Goal: Task Accomplishment & Management: Manage account settings

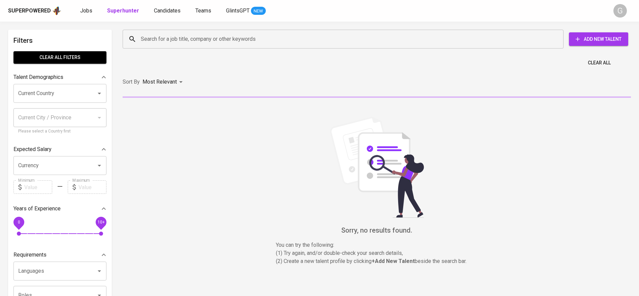
click at [160, 47] on div "Search for a job title, company or other keywords" at bounding box center [343, 39] width 441 height 19
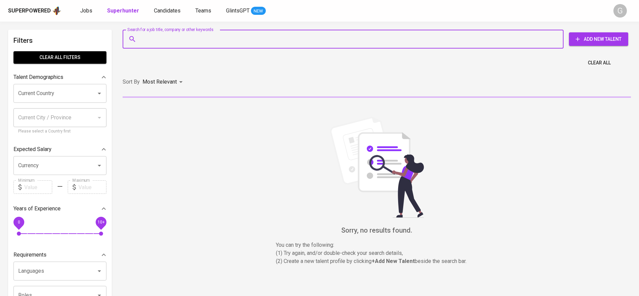
paste input "andriantosuwignyo@gmail.com"
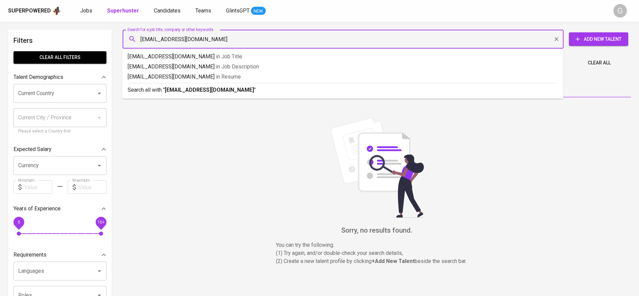
type input "andriantosuwignyo@gmail.com"
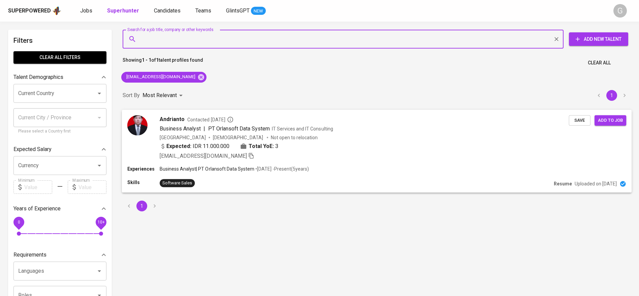
click at [431, 138] on div "Indonesia Male Not open to relocation" at bounding box center [364, 137] width 409 height 7
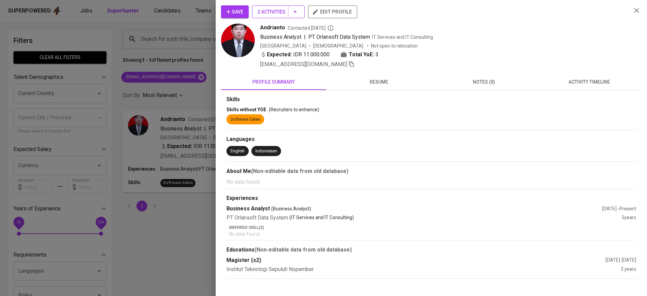
click at [269, 6] on button "2 Activities" at bounding box center [278, 11] width 53 height 13
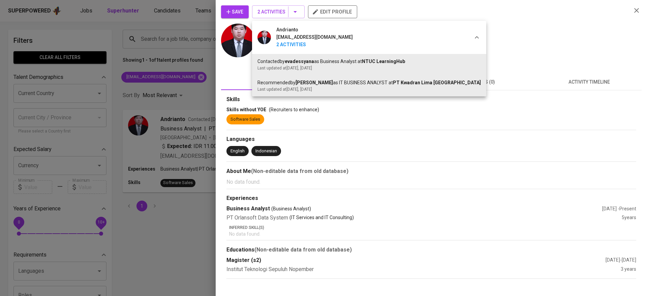
click at [471, 29] on div at bounding box center [323, 148] width 647 height 296
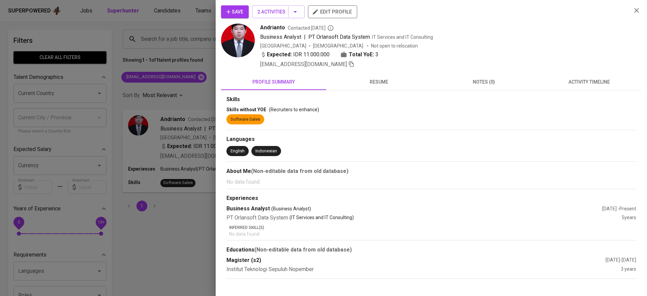
click at [373, 82] on span "resume" at bounding box center [378, 82] width 97 height 8
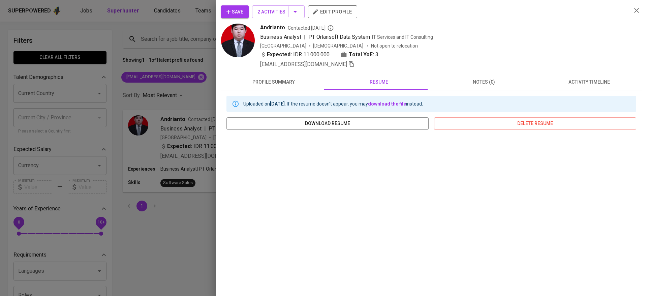
click at [273, 87] on button "profile summary" at bounding box center [273, 82] width 105 height 16
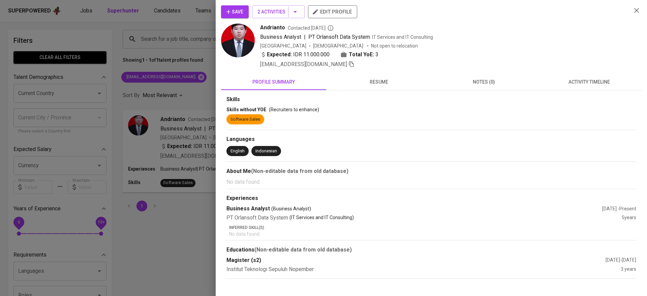
click at [236, 13] on span "Save" at bounding box center [234, 12] width 17 height 8
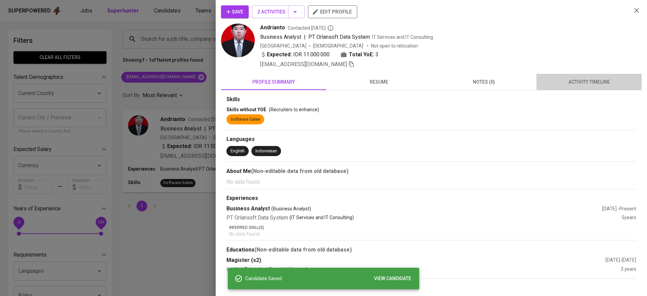
click at [564, 78] on span "activity timeline" at bounding box center [588, 82] width 97 height 8
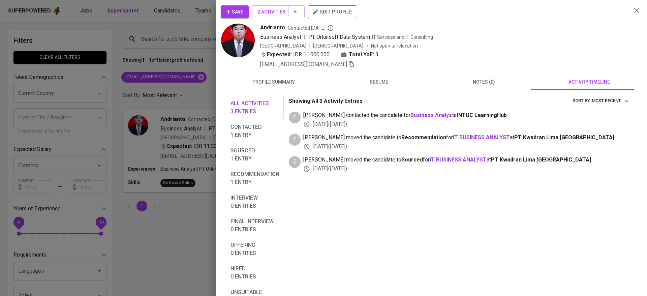
click at [189, 72] on div at bounding box center [323, 148] width 647 height 296
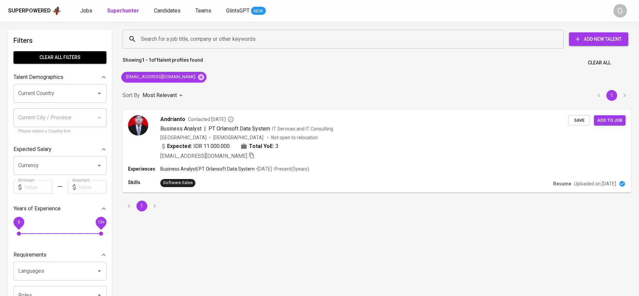
click at [169, 15] on div "Superpowered Jobs Superhunter Candidates Teams GlintsGPT NEW" at bounding box center [308, 11] width 601 height 10
click at [170, 11] on span "Candidates" at bounding box center [167, 10] width 27 height 6
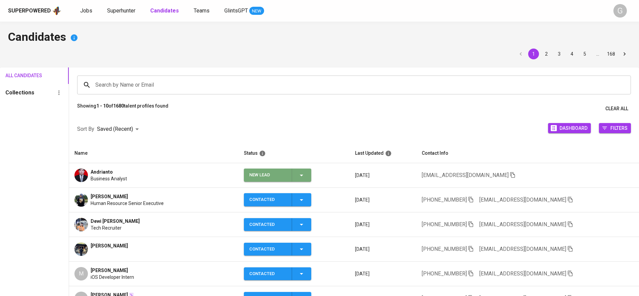
click at [306, 174] on icon "button" at bounding box center [302, 175] width 8 height 8
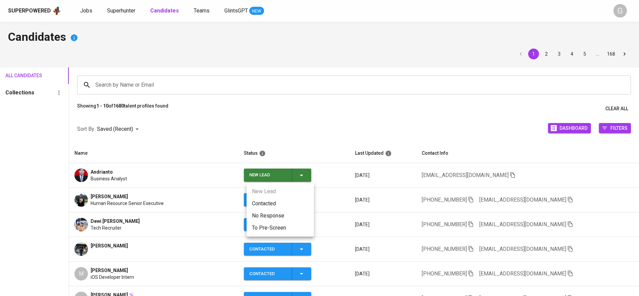
click at [281, 196] on ul "New Lead Contacted No Response To Pre-Screen" at bounding box center [280, 210] width 67 height 54
click at [281, 205] on li "Contacted" at bounding box center [280, 203] width 67 height 12
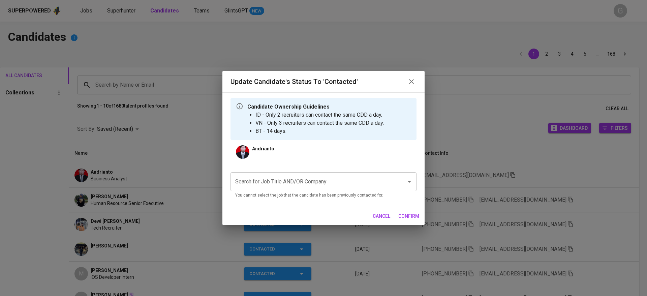
click at [300, 172] on div "Search for Job Title AND/OR Company" at bounding box center [323, 181] width 186 height 19
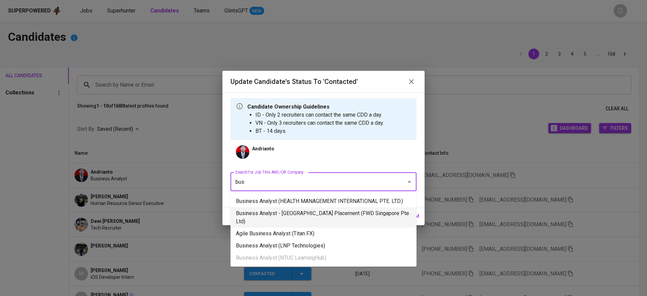
click at [318, 213] on li "Business Analyst - Singapore Placement (FWD Singapore Pte Ltd)" at bounding box center [323, 217] width 186 height 20
type input "bus"
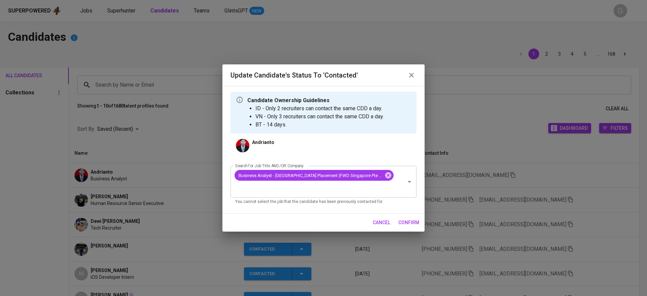
click at [413, 218] on span "confirm" at bounding box center [408, 222] width 21 height 8
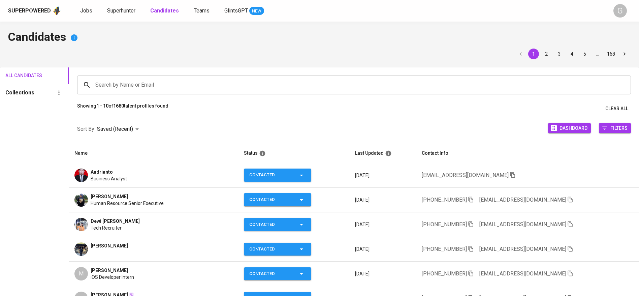
click at [130, 10] on span "Superhunter" at bounding box center [121, 10] width 28 height 6
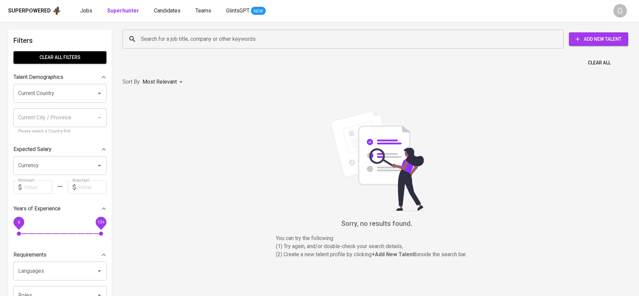
click at [184, 34] on input "Search for a job title, company or other keywords" at bounding box center [344, 39] width 411 height 13
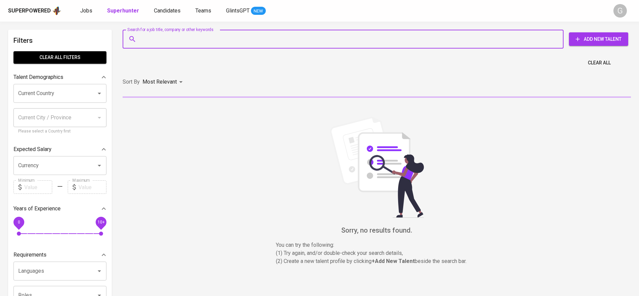
paste input "epelin03manurung@gmail.com"
type input "epelin03manurung@gmail.com"
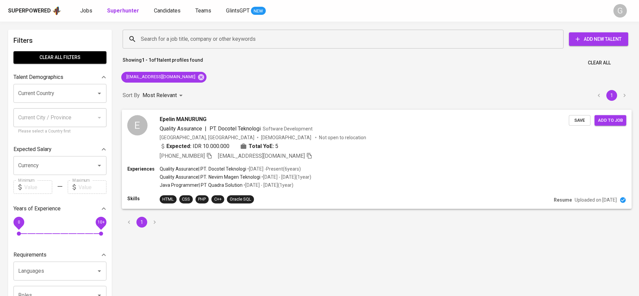
click at [426, 139] on div "Indonesia, Jakarta Pusat Female Not open to relocation" at bounding box center [364, 137] width 409 height 7
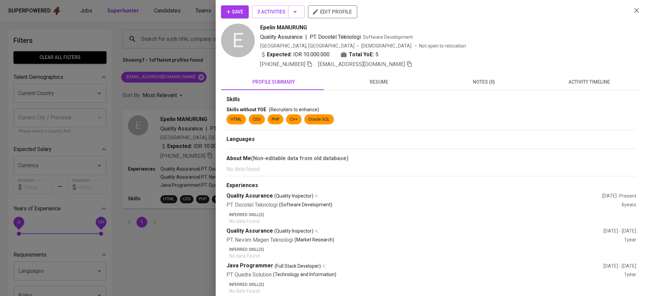
click at [372, 82] on span "resume" at bounding box center [378, 82] width 97 height 8
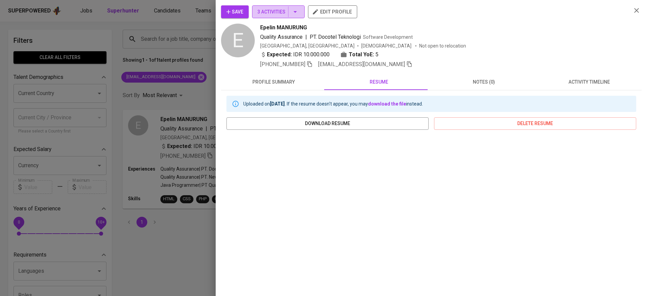
click at [268, 11] on span "3 Activities" at bounding box center [278, 12] width 42 height 8
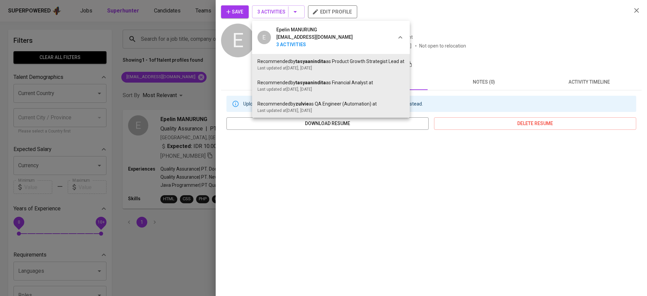
click at [473, 73] on div at bounding box center [323, 148] width 647 height 296
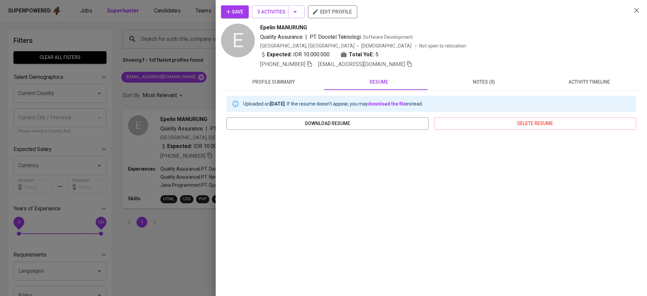
drag, startPoint x: 237, startPoint y: 3, endPoint x: 242, endPoint y: 14, distance: 11.9
click at [242, 13] on div "Save 3 Activities edit profile E Epelin MANURUNG Quality Assurance | PT. Docote…" at bounding box center [431, 148] width 431 height 296
click at [242, 14] on span "Save" at bounding box center [234, 12] width 17 height 8
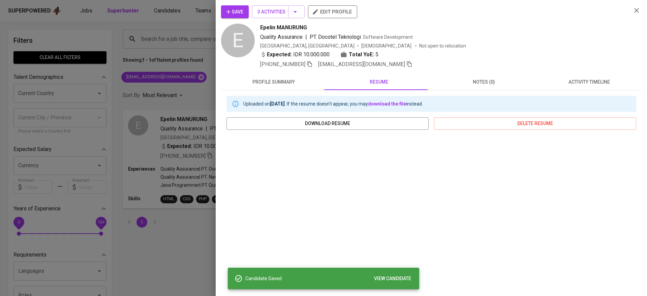
click at [164, 26] on div at bounding box center [323, 148] width 647 height 296
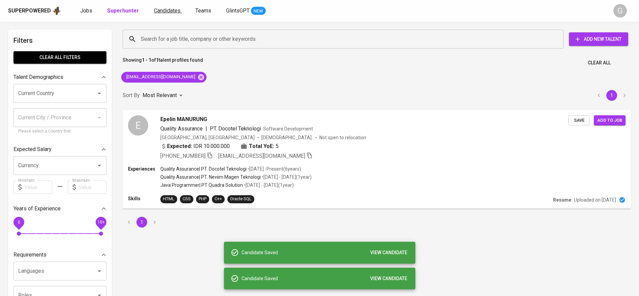
click at [164, 11] on span "Candidates" at bounding box center [167, 10] width 27 height 6
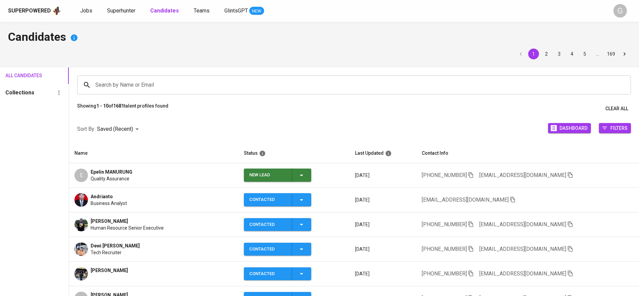
click at [303, 175] on icon "button" at bounding box center [301, 176] width 3 height 2
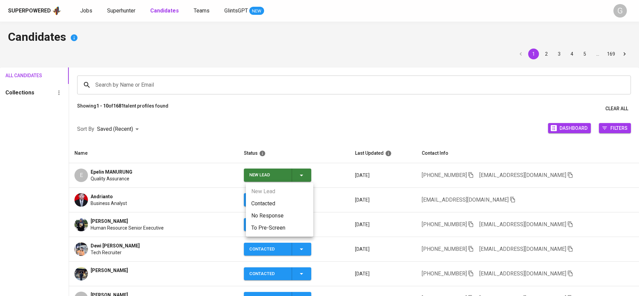
click at [260, 198] on li "Contacted" at bounding box center [279, 203] width 67 height 12
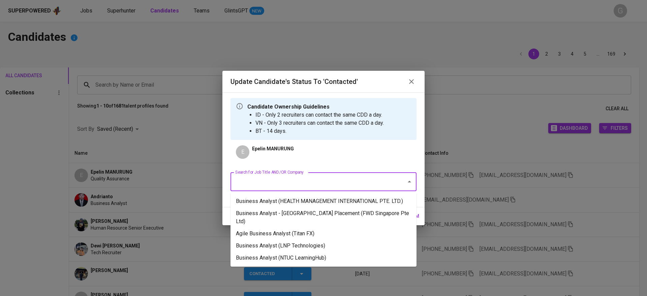
click at [288, 182] on input "Search for Job Title AND/OR Company" at bounding box center [314, 181] width 161 height 13
click at [285, 212] on li "Business Analyst - Singapore Placement (FWD Singapore Pte Ltd)" at bounding box center [323, 217] width 186 height 20
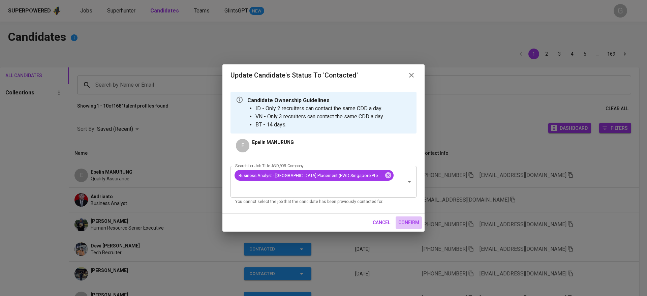
click at [404, 218] on span "confirm" at bounding box center [408, 222] width 21 height 8
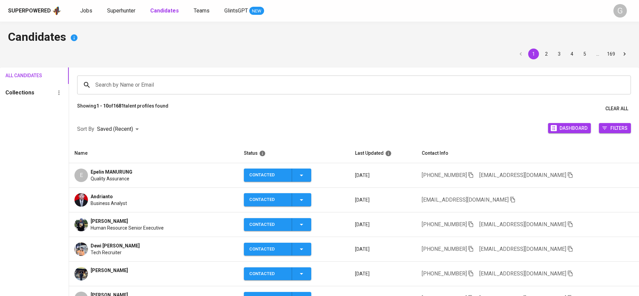
click at [127, 5] on div "Superpowered Jobs Superhunter Candidates Teams GlintsGPT NEW G" at bounding box center [319, 11] width 639 height 22
click at [129, 6] on div "Superpowered Jobs Superhunter Candidates Teams GlintsGPT NEW" at bounding box center [308, 11] width 601 height 10
click at [131, 8] on span "Superhunter" at bounding box center [121, 10] width 28 height 6
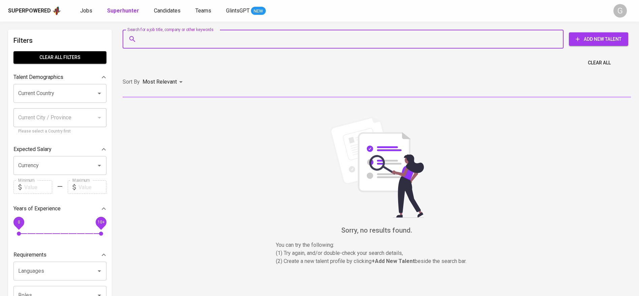
click at [194, 38] on input "Search for a job title, company or other keywords" at bounding box center [344, 39] width 411 height 13
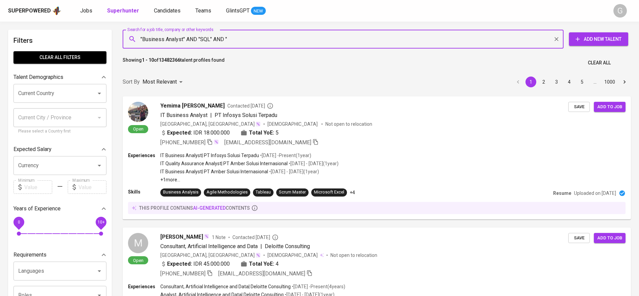
paste input "Lucidchart"
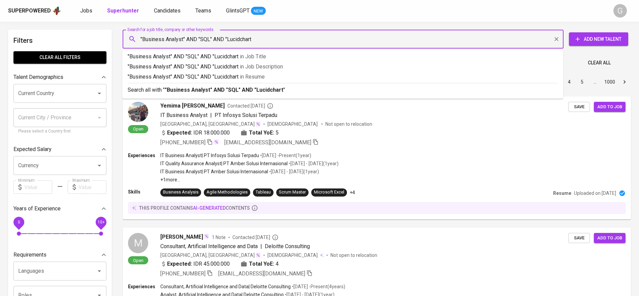
type input ""Business Analyst" AND "SQL" AND "Lucidchart""
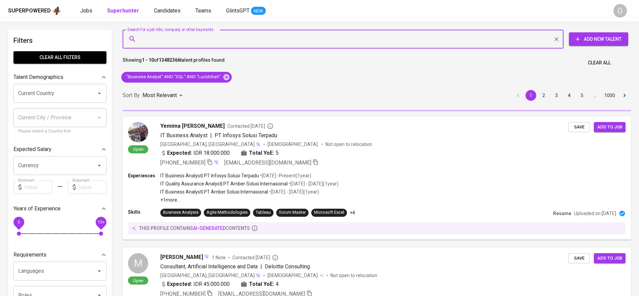
click at [52, 87] on input "Current Country" at bounding box center [51, 93] width 68 height 13
click at [57, 95] on input "Current Country" at bounding box center [51, 93] width 68 height 13
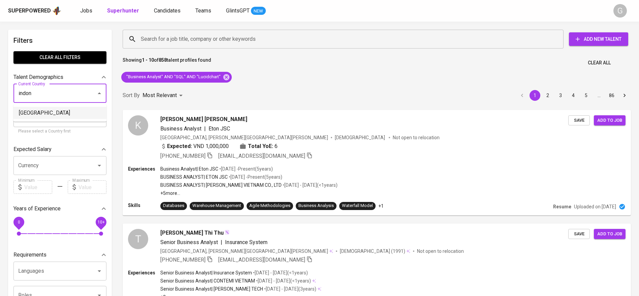
click at [73, 112] on li "[GEOGRAPHIC_DATA]" at bounding box center [59, 113] width 93 height 12
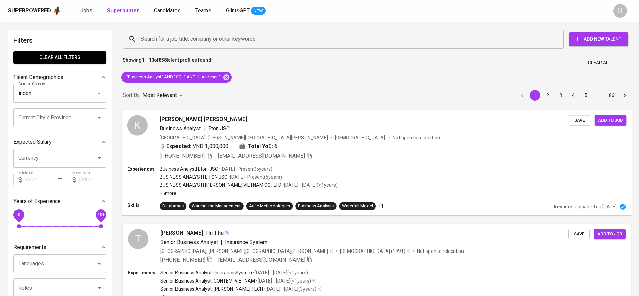
type input "[GEOGRAPHIC_DATA]"
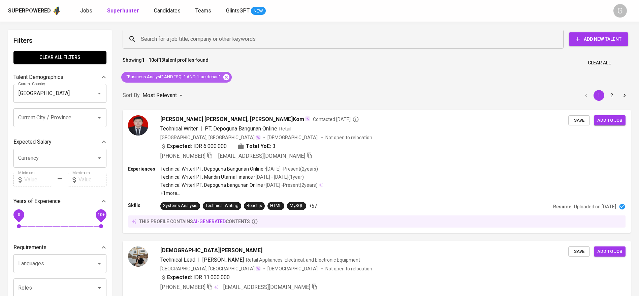
click at [227, 76] on icon at bounding box center [226, 77] width 6 height 6
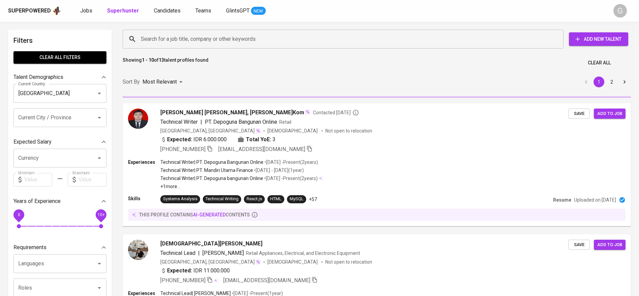
click at [230, 41] on input "Search for a job title, company or other keywords" at bounding box center [344, 39] width 411 height 13
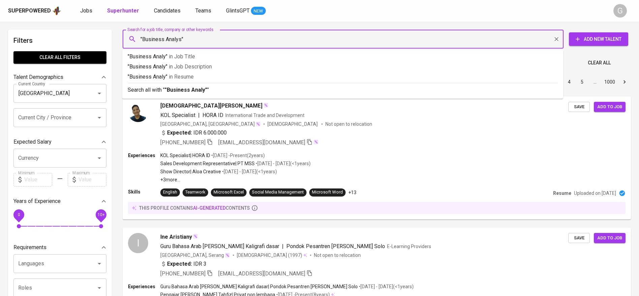
type input ""Business Analyst""
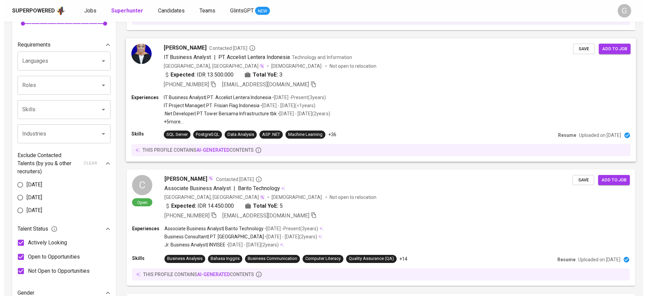
scroll to position [253, 0]
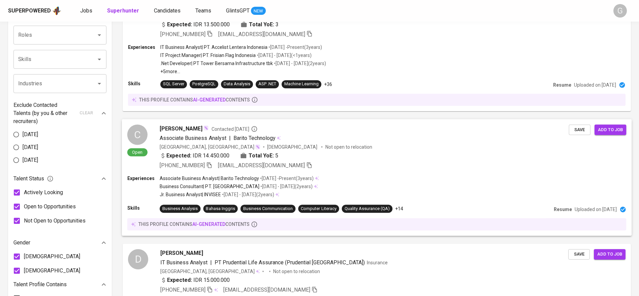
click at [347, 129] on div "Clarisa Contacted 2 years ago" at bounding box center [364, 128] width 409 height 8
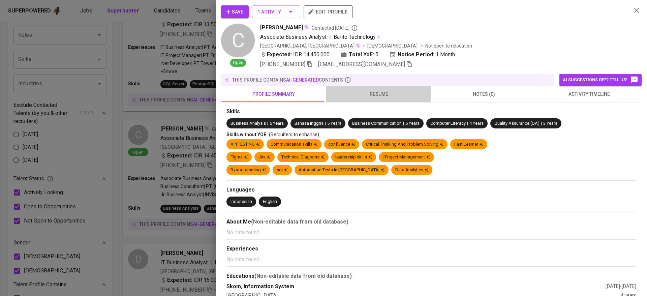
click at [376, 89] on button "resume" at bounding box center [378, 94] width 105 height 16
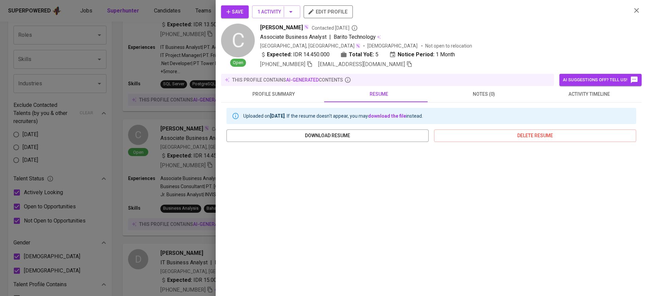
click at [221, 152] on div "Uploaded on Jan 16, 2024 . If the resume doesn't appear, you may download the f…" at bounding box center [431, 225] width 421 height 247
click at [261, 13] on span "1 Activity" at bounding box center [275, 12] width 37 height 8
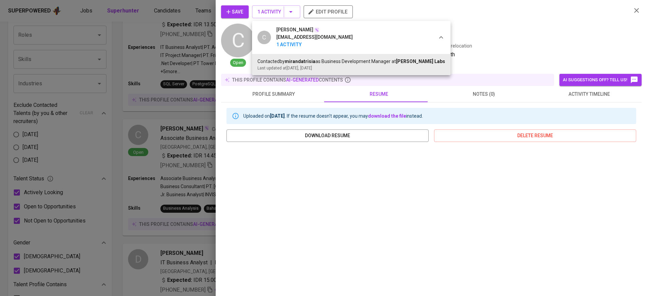
click at [169, 110] on div at bounding box center [323, 148] width 647 height 296
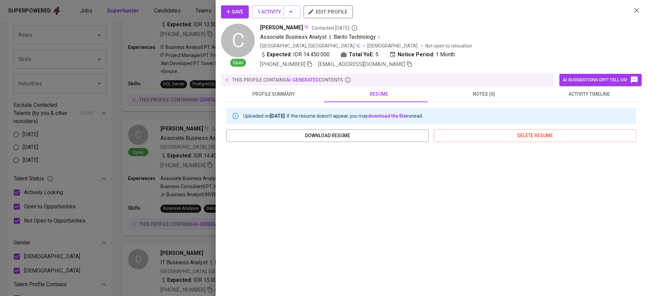
click at [164, 130] on div at bounding box center [323, 148] width 647 height 296
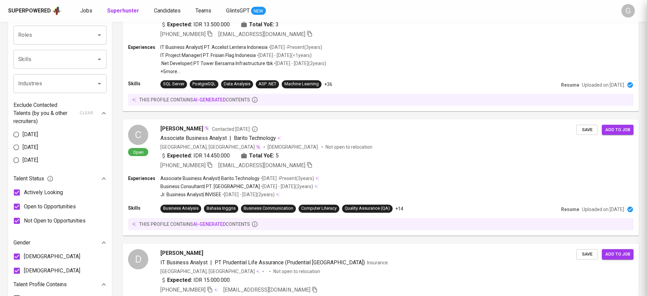
click at [168, 167] on div at bounding box center [323, 148] width 647 height 296
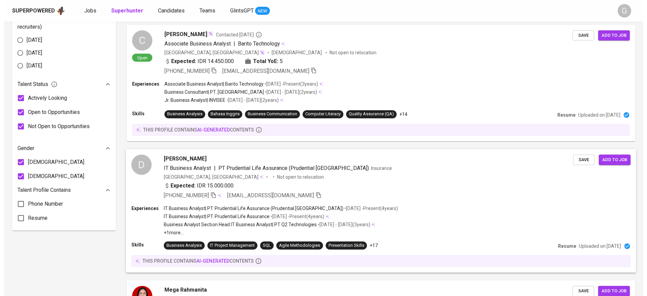
scroll to position [354, 0]
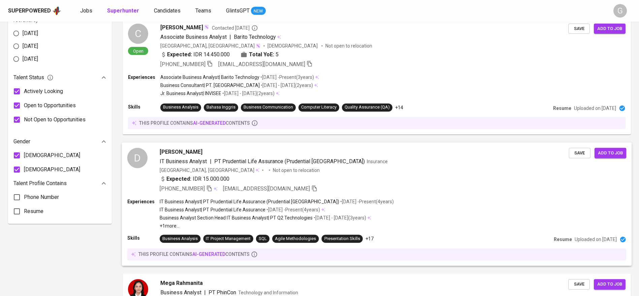
click at [308, 167] on div "Indonesia, Tangerang Selatan Not open to relocation" at bounding box center [364, 169] width 409 height 7
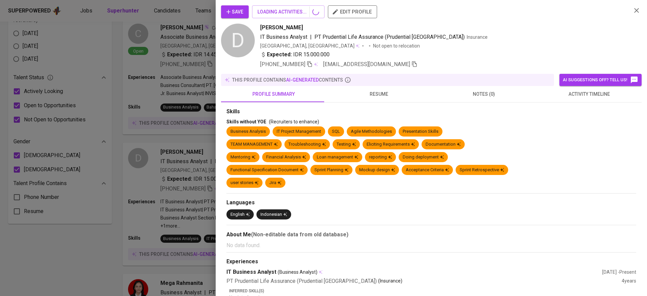
click at [370, 94] on span "resume" at bounding box center [378, 94] width 97 height 8
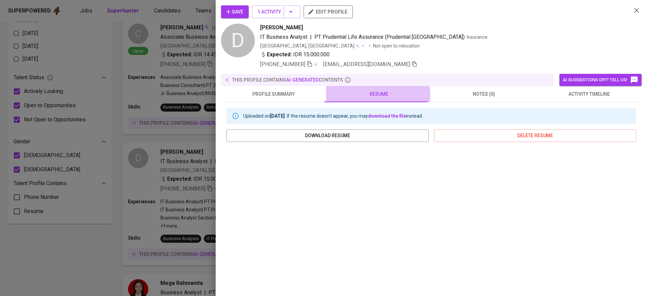
click at [365, 95] on span "resume" at bounding box center [378, 94] width 97 height 8
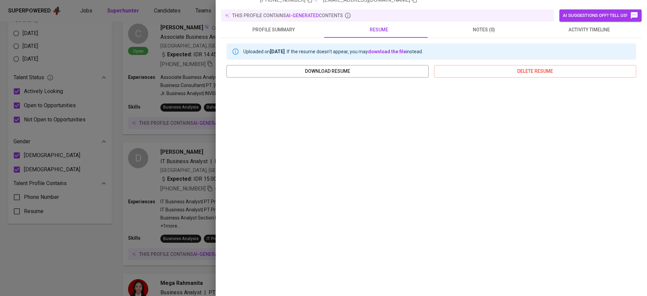
scroll to position [0, 0]
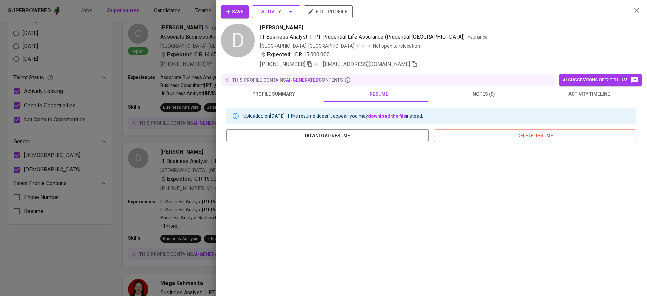
click at [244, 13] on button "Save" at bounding box center [235, 11] width 28 height 13
click at [270, 11] on span "1 Activity" at bounding box center [275, 12] width 37 height 8
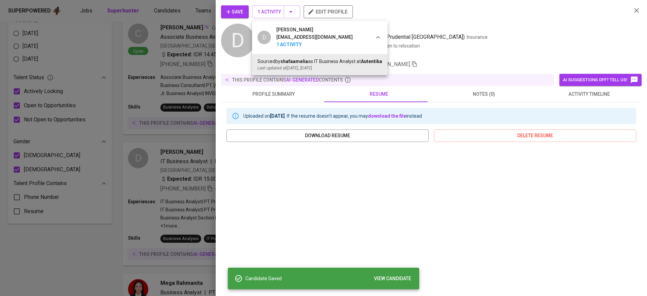
click at [517, 48] on div at bounding box center [323, 148] width 647 height 296
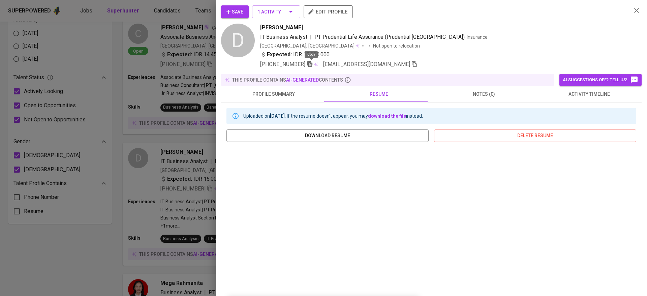
click at [313, 62] on icon "button" at bounding box center [310, 64] width 6 height 6
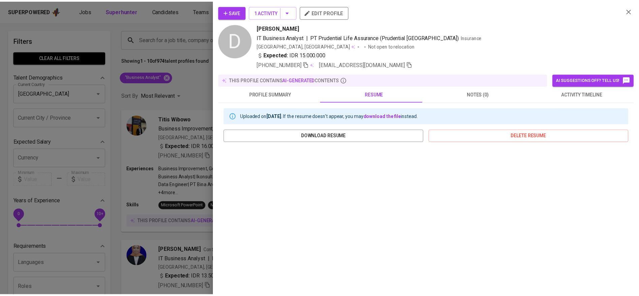
scroll to position [354, 0]
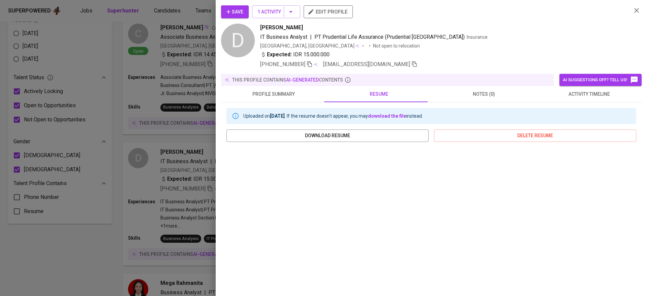
click at [179, 141] on div at bounding box center [323, 148] width 647 height 296
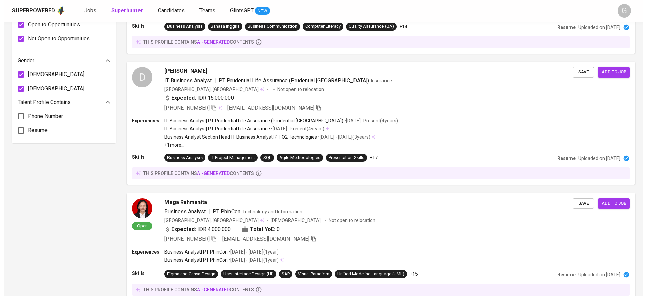
scroll to position [505, 0]
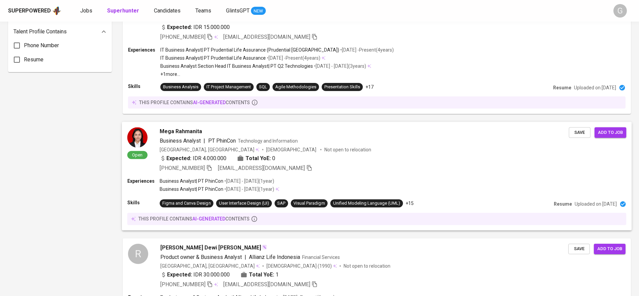
click at [349, 158] on div "Expected: IDR 4.000.000 Total YoE: 0" at bounding box center [364, 159] width 409 height 10
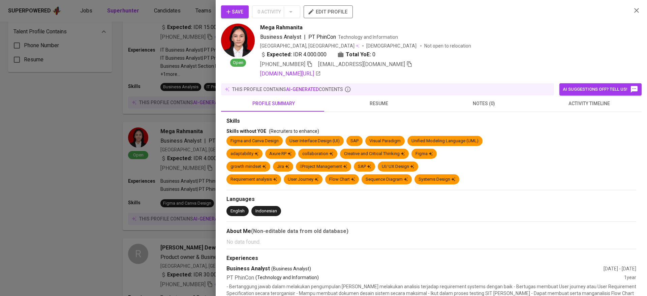
scroll to position [152, 0]
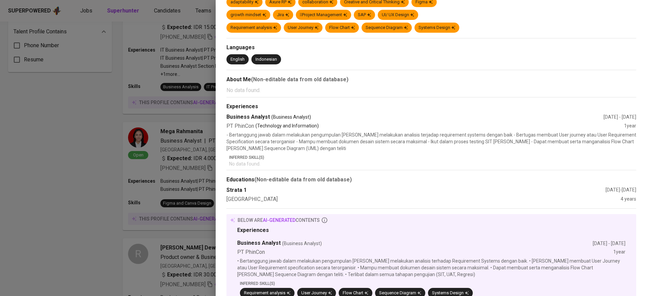
click at [146, 170] on div at bounding box center [323, 148] width 647 height 296
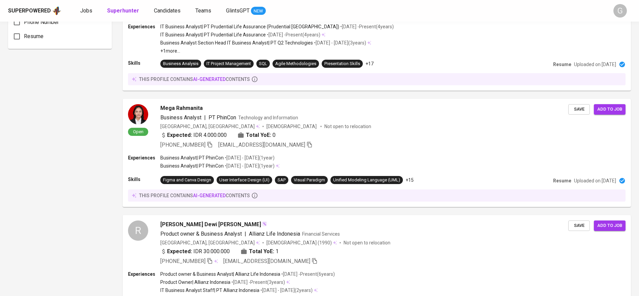
scroll to position [657, 0]
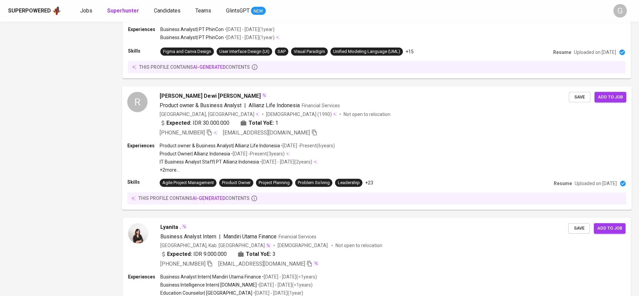
click at [345, 148] on div "Experiences Product owner & Business Analyst | Allianz Life Indonesia • Aug 201…" at bounding box center [376, 157] width 499 height 31
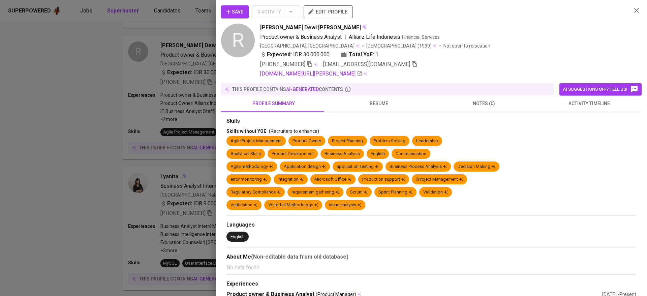
scroll to position [152, 0]
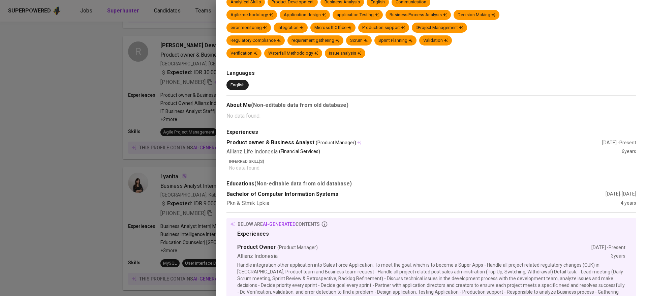
drag, startPoint x: 172, startPoint y: 180, endPoint x: 312, endPoint y: 121, distance: 151.9
click at [312, 120] on div "Save 0 Activity edit profile R Rina Dewi Agustina Product owner & Business Anal…" at bounding box center [323, 148] width 647 height 296
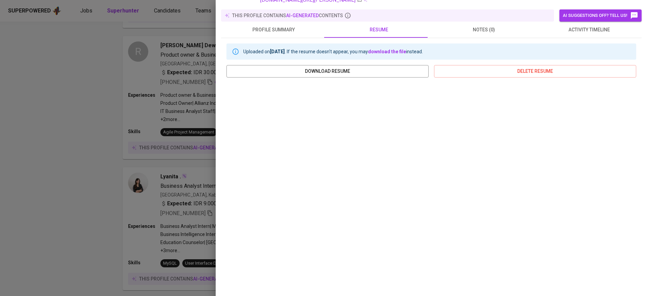
scroll to position [0, 0]
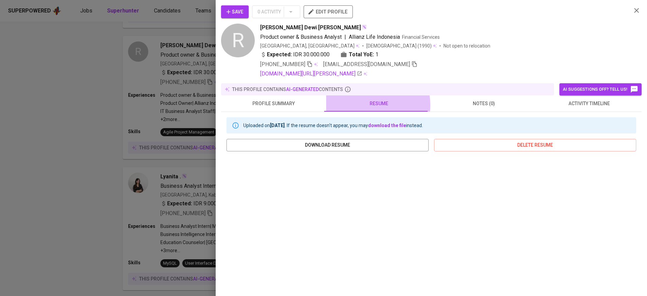
click at [365, 105] on span "resume" at bounding box center [378, 103] width 97 height 8
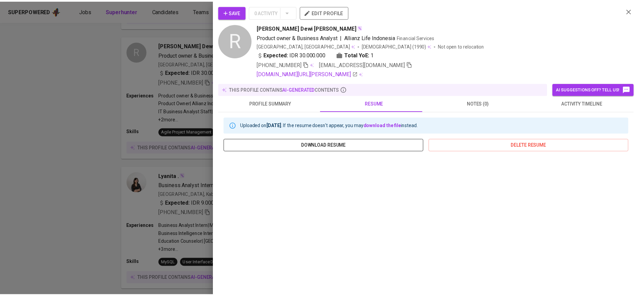
scroll to position [74, 0]
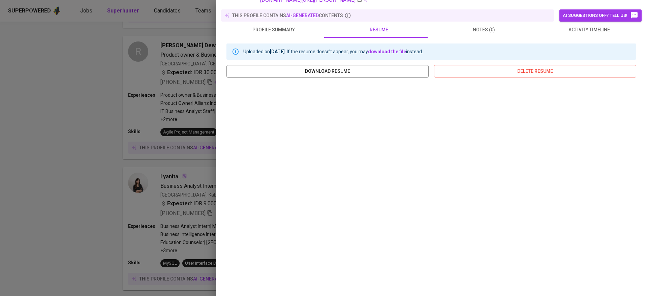
click at [149, 193] on div at bounding box center [323, 148] width 647 height 296
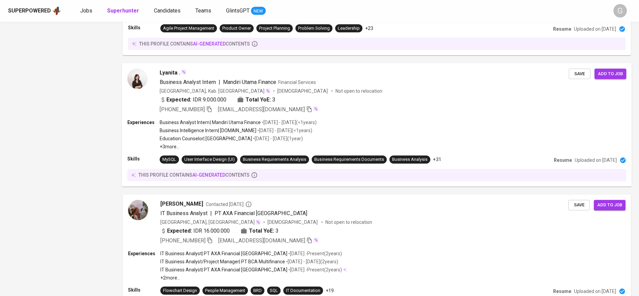
scroll to position [859, 0]
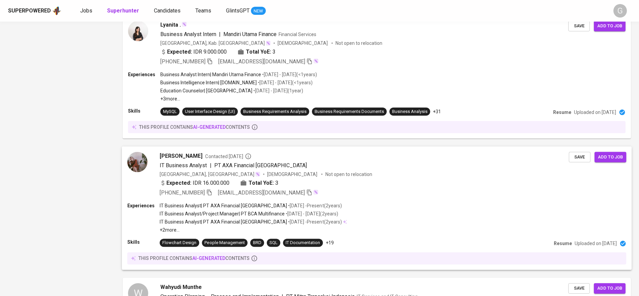
click at [348, 161] on div "Amanda Ramadita Contacted 1 year ago IT Business Analyst | PT AXA Financial Ind…" at bounding box center [364, 174] width 409 height 45
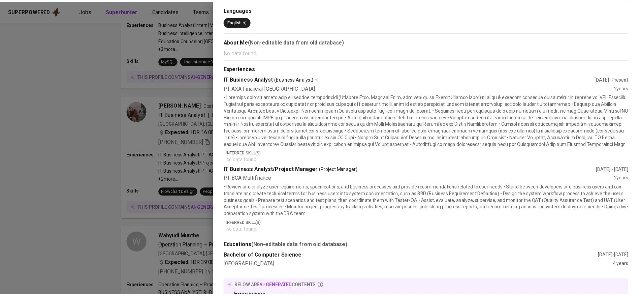
scroll to position [0, 0]
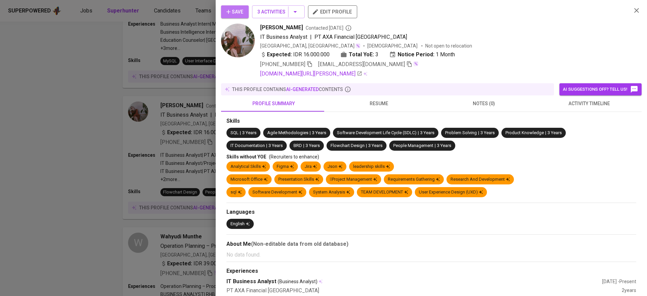
click at [236, 11] on span "Save" at bounding box center [234, 12] width 17 height 8
click at [271, 15] on span "3 Activities" at bounding box center [278, 12] width 42 height 8
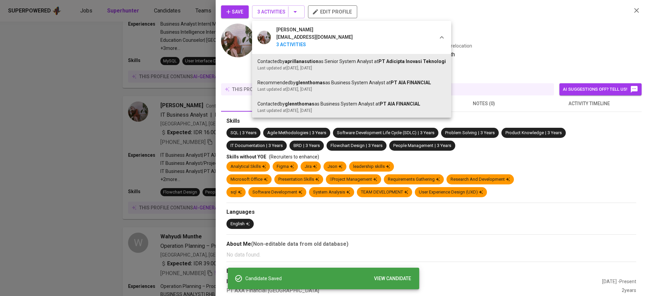
click at [220, 12] on div at bounding box center [323, 148] width 647 height 296
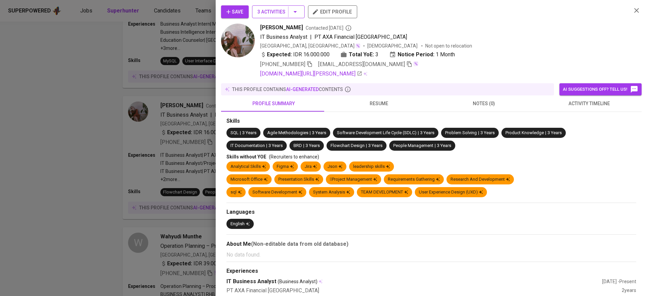
click at [270, 12] on span "3 Activities" at bounding box center [278, 12] width 42 height 8
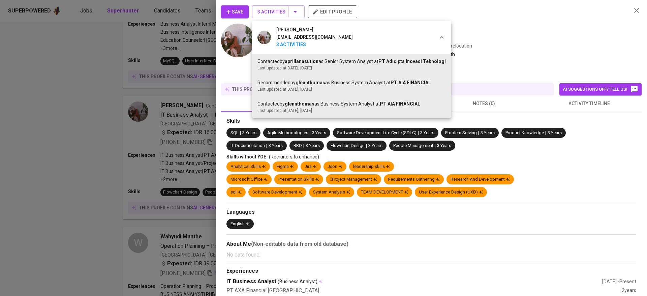
click at [506, 48] on div at bounding box center [323, 148] width 647 height 296
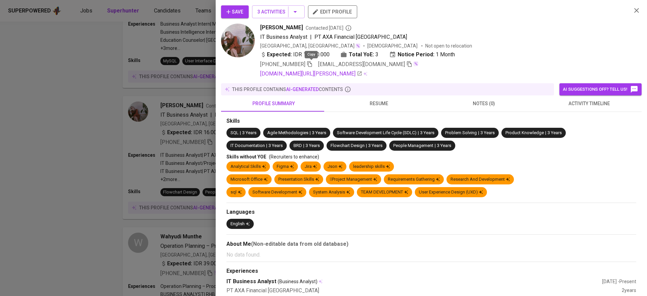
click at [312, 66] on icon "button" at bounding box center [309, 64] width 5 height 6
click at [169, 133] on div at bounding box center [323, 148] width 647 height 296
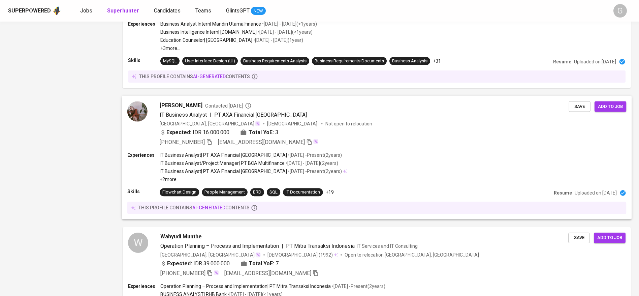
click at [577, 107] on span "Save" at bounding box center [580, 107] width 15 height 8
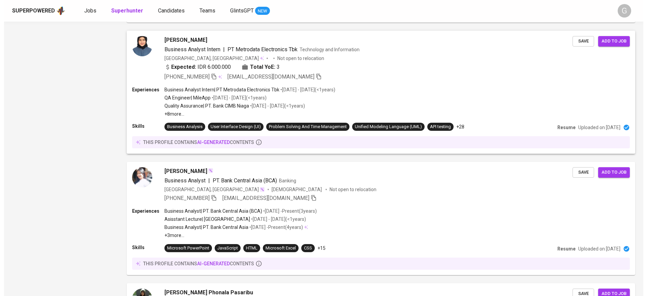
scroll to position [607, 0]
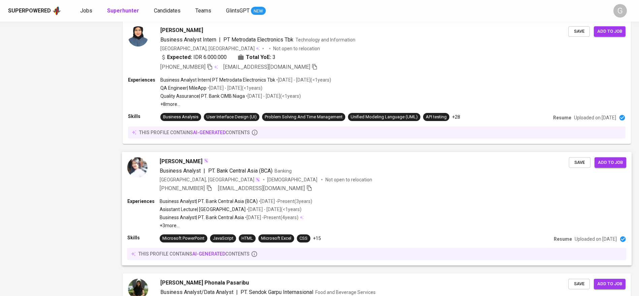
click at [317, 197] on div "Ayu Indra Business Analyst | PT. Bank Central Asia (BCA) Banking Indonesia, DKI…" at bounding box center [377, 175] width 510 height 46
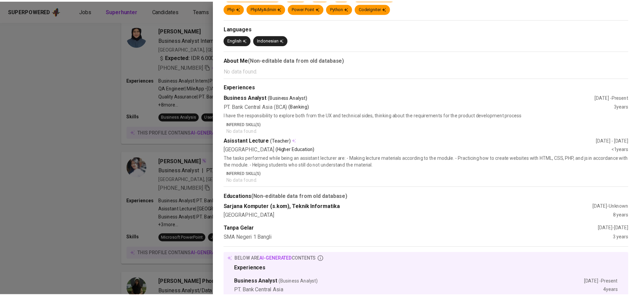
scroll to position [0, 0]
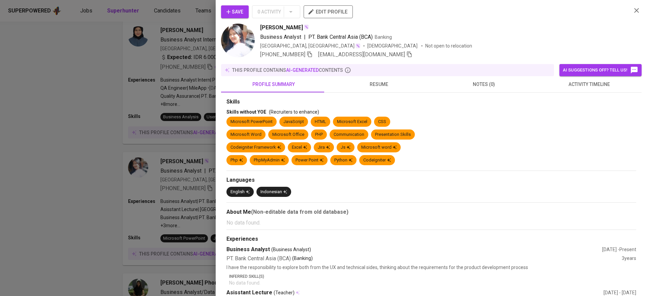
click at [236, 11] on span "Save" at bounding box center [234, 12] width 17 height 8
click at [316, 58] on div "+62 812-3633-0271 ayuindra182@gmail.com" at bounding box center [336, 55] width 152 height 8
click at [312, 55] on icon "button" at bounding box center [310, 54] width 6 height 6
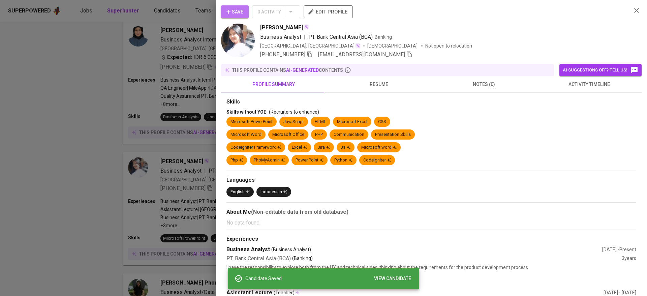
click at [234, 9] on span "Save" at bounding box center [234, 12] width 17 height 8
click at [168, 123] on div at bounding box center [323, 148] width 647 height 296
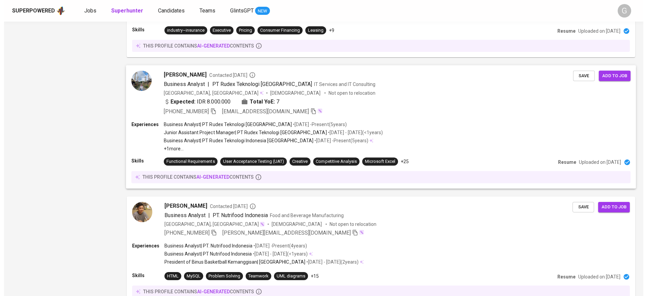
scroll to position [1112, 0]
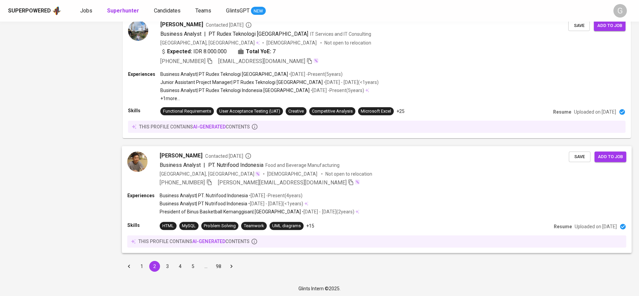
click at [321, 183] on div "+62 812-7090-3400 raymond.kandifar@binus.ac.id" at bounding box center [364, 183] width 409 height 8
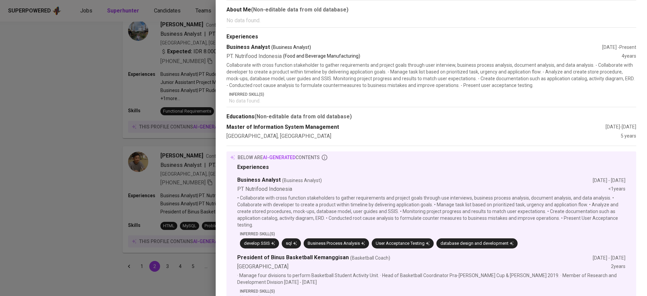
scroll to position [2, 0]
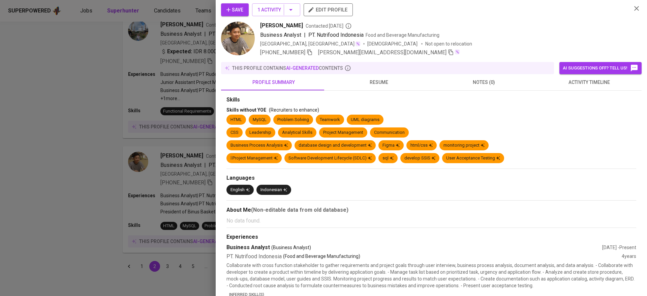
click at [367, 85] on span "resume" at bounding box center [378, 82] width 97 height 8
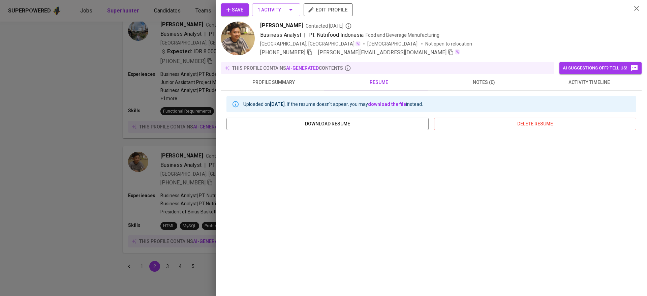
scroll to position [0, 0]
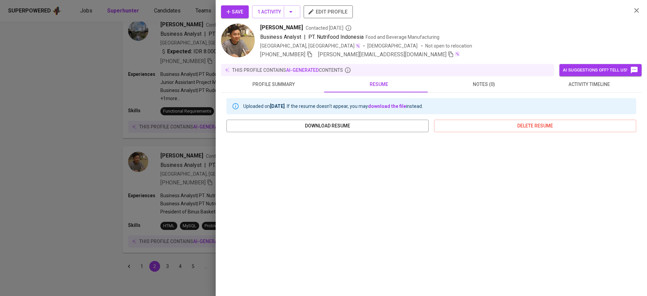
click at [224, 156] on div "Uploaded on Jun 14, 2023 . If the resume doesn't appear, you may download the f…" at bounding box center [431, 216] width 421 height 247
click at [213, 157] on div at bounding box center [323, 148] width 647 height 296
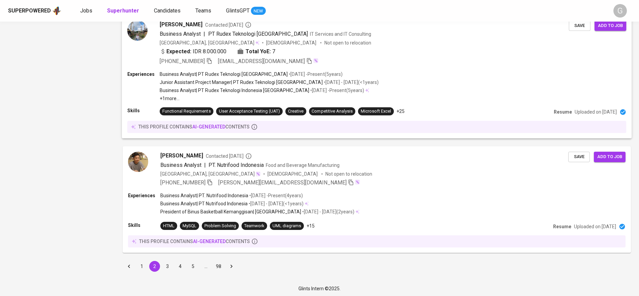
click at [359, 88] on div "Business Analyst | PT Rudex Teknologi Indonesia Jakarta • Feb 2020 - Present ( …" at bounding box center [269, 90] width 219 height 7
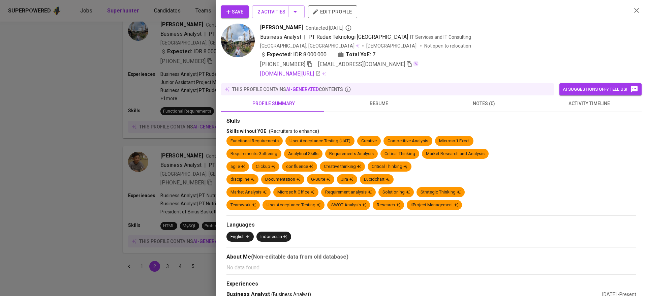
scroll to position [303, 0]
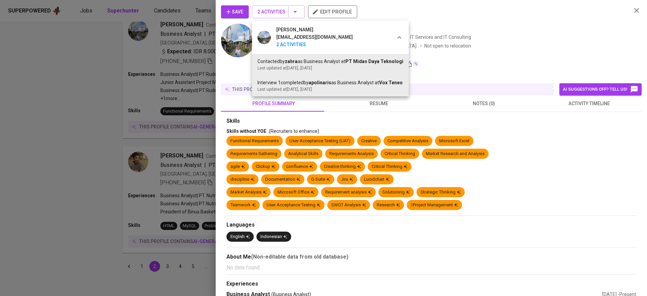
click at [237, 8] on div at bounding box center [323, 148] width 647 height 296
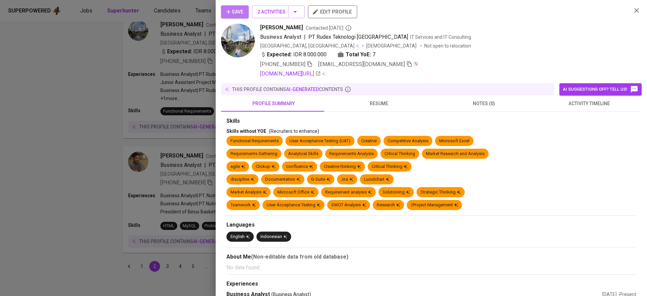
click at [231, 11] on icon "button" at bounding box center [228, 11] width 7 height 7
click at [313, 65] on icon "button" at bounding box center [310, 64] width 6 height 6
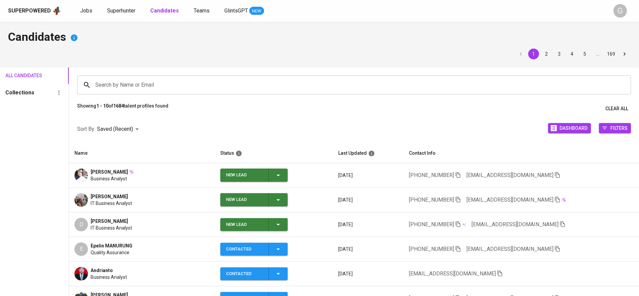
click at [277, 178] on icon "button" at bounding box center [278, 175] width 8 height 8
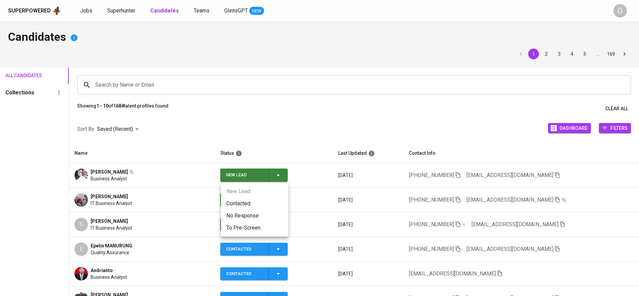
click at [270, 193] on ul "New Lead Contacted No Response To Pre-Screen" at bounding box center [254, 210] width 67 height 54
click at [269, 202] on li "Contacted" at bounding box center [254, 203] width 67 height 12
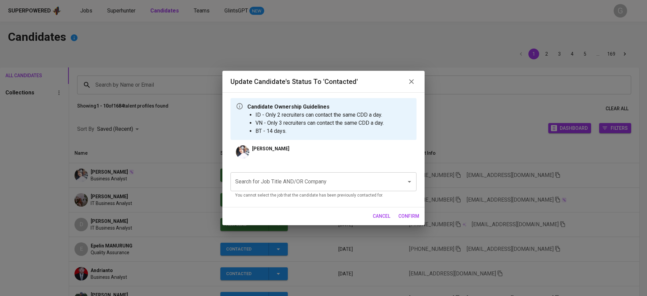
click at [297, 193] on p "You cannot select the job that the candidate has been previously contacted for." at bounding box center [323, 195] width 177 height 7
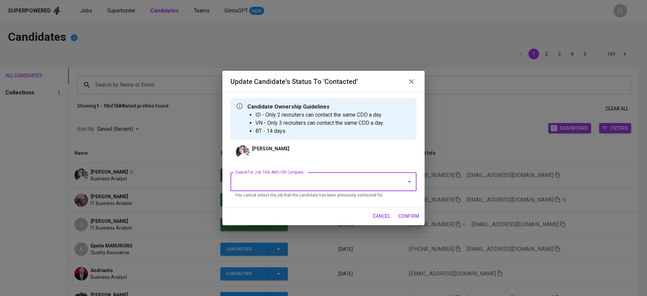
click at [299, 188] on input "Search for Job Title AND/OR Company" at bounding box center [314, 181] width 161 height 13
type input "b"
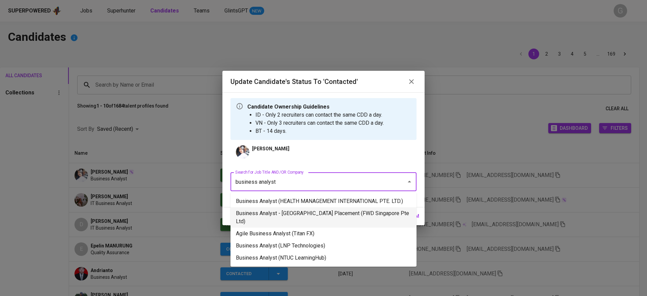
click at [317, 216] on li "Business Analyst - Singapore Placement (FWD Singapore Pte Ltd)" at bounding box center [323, 217] width 186 height 20
type input "business analyst"
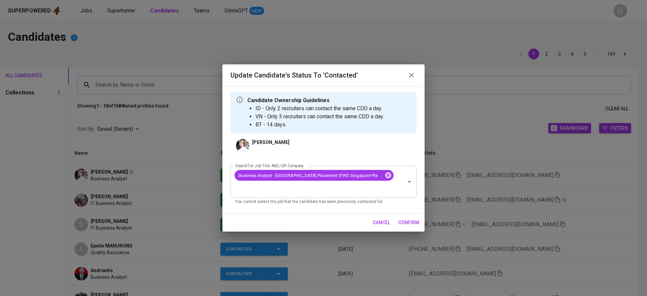
click at [413, 218] on span "confirm" at bounding box center [408, 222] width 21 height 8
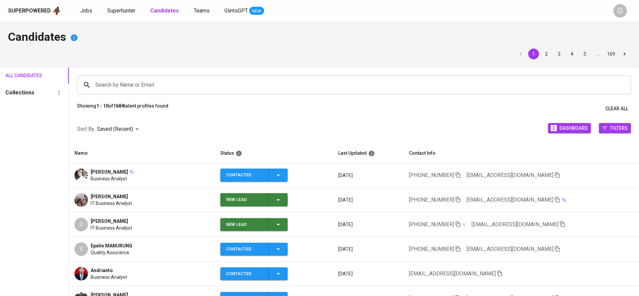
click at [288, 202] on button "New Lead" at bounding box center [253, 199] width 67 height 13
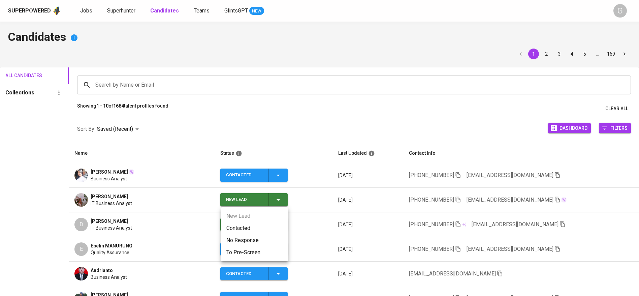
click at [241, 224] on li "Contacted" at bounding box center [254, 228] width 67 height 12
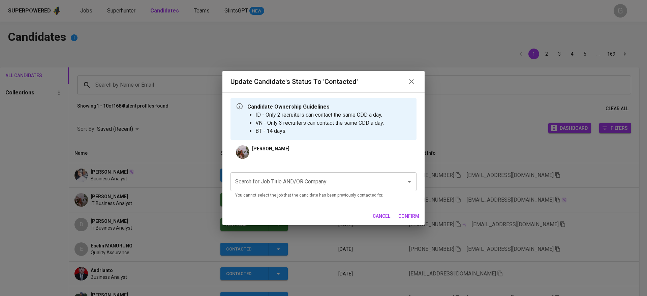
click at [273, 187] on input "Search for Job Title AND/OR Company" at bounding box center [314, 181] width 161 height 13
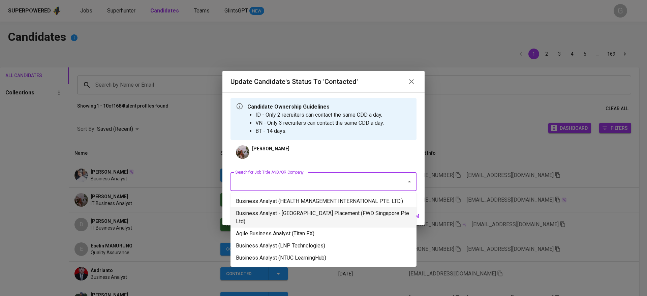
click at [289, 213] on li "Business Analyst - Singapore Placement (FWD Singapore Pte Ltd)" at bounding box center [323, 217] width 186 height 20
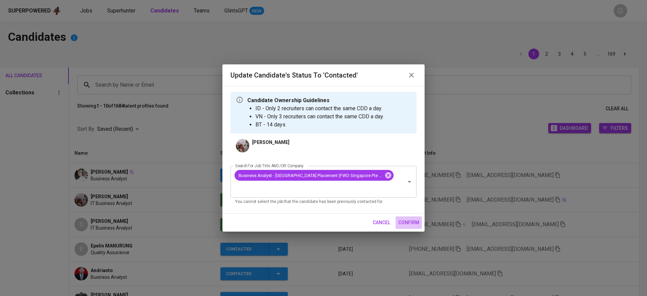
click at [415, 218] on span "confirm" at bounding box center [408, 222] width 21 height 8
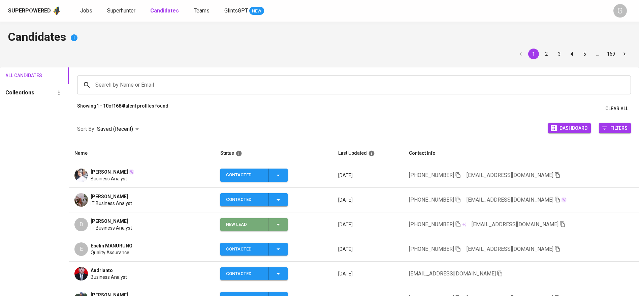
click at [280, 220] on icon "button" at bounding box center [278, 224] width 8 height 8
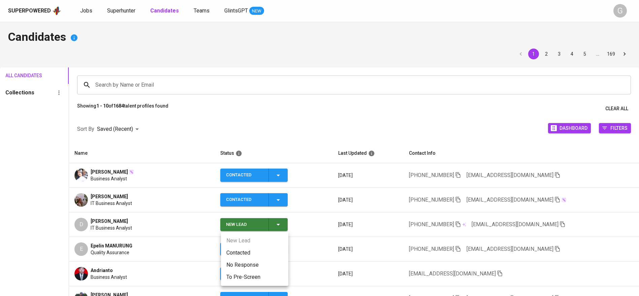
click at [248, 251] on li "Contacted" at bounding box center [254, 253] width 67 height 12
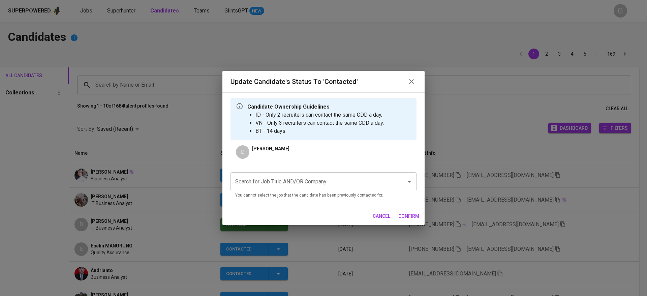
click at [285, 185] on input "Search for Job Title AND/OR Company" at bounding box center [314, 181] width 161 height 13
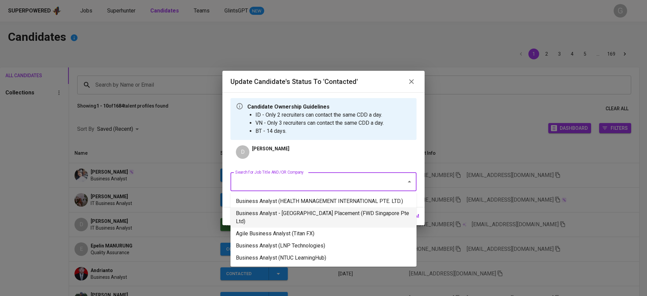
click at [302, 213] on li "Business Analyst - Singapore Placement (FWD Singapore Pte Ltd)" at bounding box center [323, 217] width 186 height 20
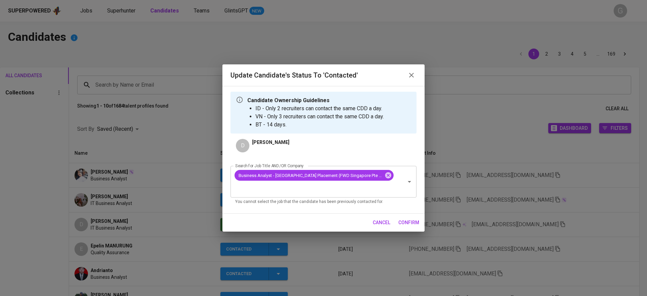
click at [410, 218] on span "confirm" at bounding box center [408, 222] width 21 height 8
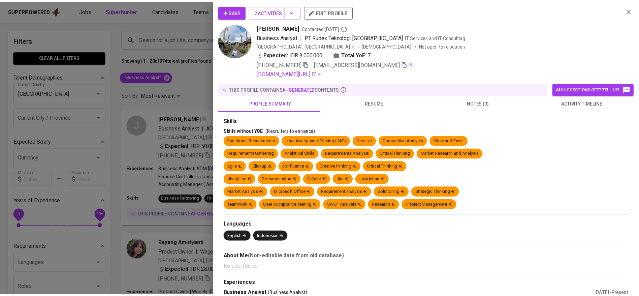
scroll to position [1112, 0]
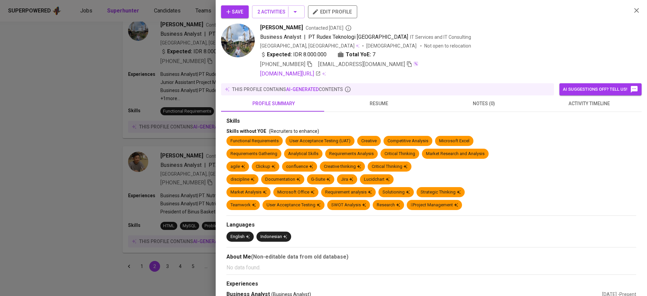
click at [190, 53] on div at bounding box center [323, 148] width 647 height 296
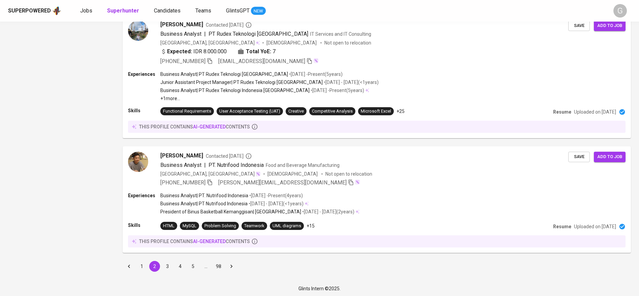
click at [169, 265] on button "3" at bounding box center [167, 266] width 11 height 11
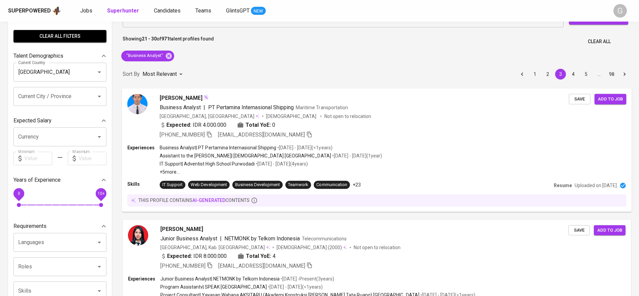
scroll to position [101, 0]
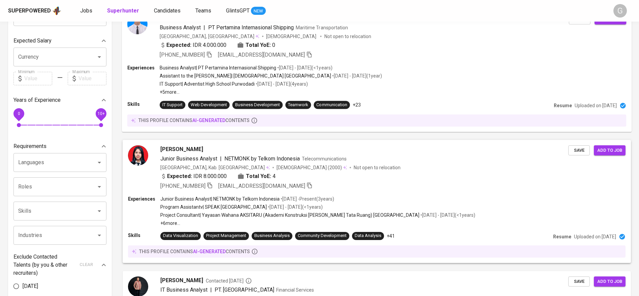
click at [190, 214] on p "Project Consultant | Yayasan Wahana AKSITARU (Akademi Konstruksi [PERSON_NAME] …" at bounding box center [289, 215] width 259 height 7
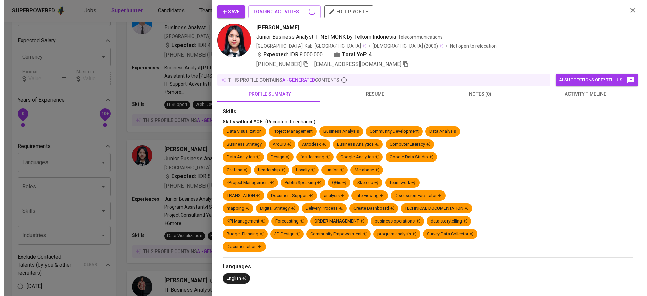
scroll to position [303, 0]
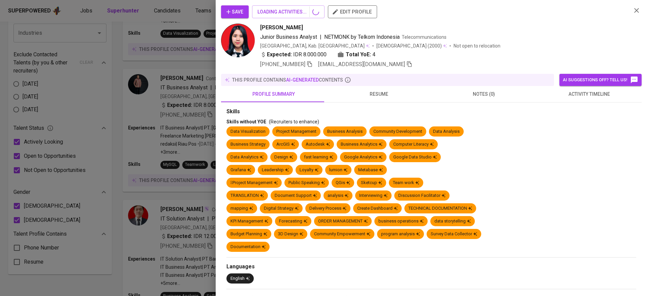
click at [157, 191] on div at bounding box center [323, 148] width 647 height 296
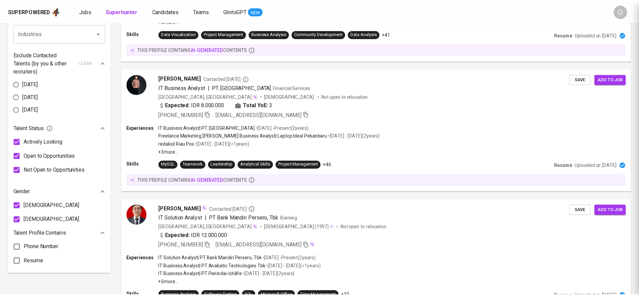
scroll to position [0, 0]
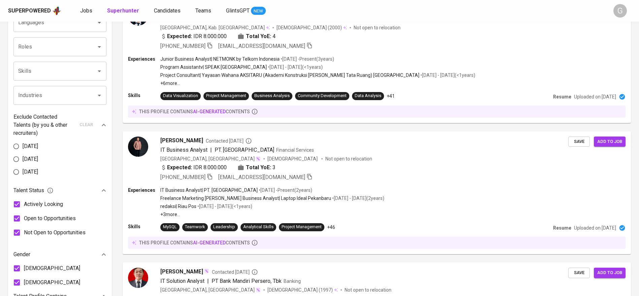
click at [119, 56] on div "[PERSON_NAME] Junior Business Analyst | NETMONK by Telkom Indonesia Telecommuni…" at bounding box center [377, 61] width 517 height 131
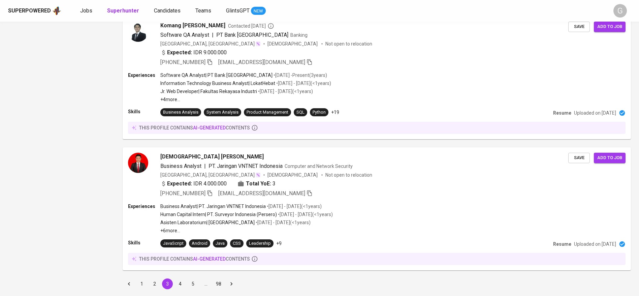
scroll to position [1161, 0]
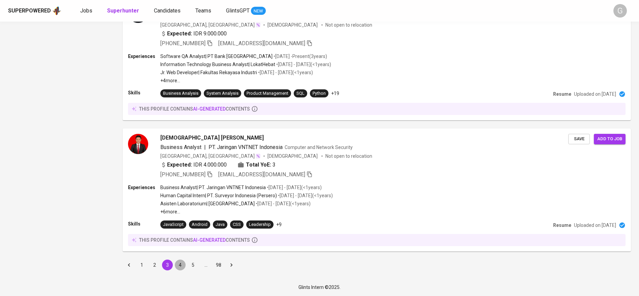
click at [180, 265] on button "4" at bounding box center [180, 264] width 11 height 11
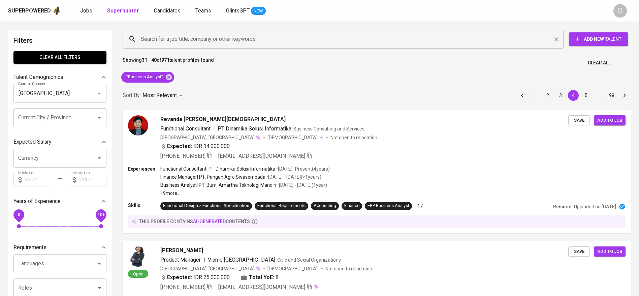
click at [144, 30] on div "Search for a job title, company or other keywords" at bounding box center [343, 39] width 441 height 19
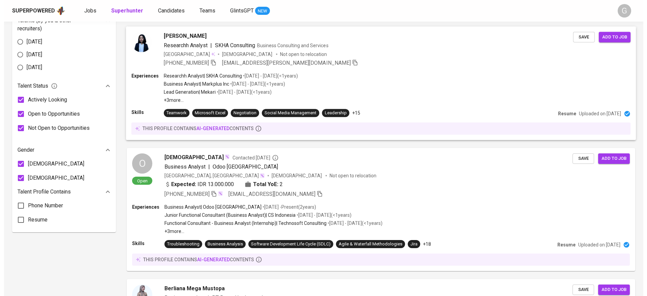
scroll to position [354, 0]
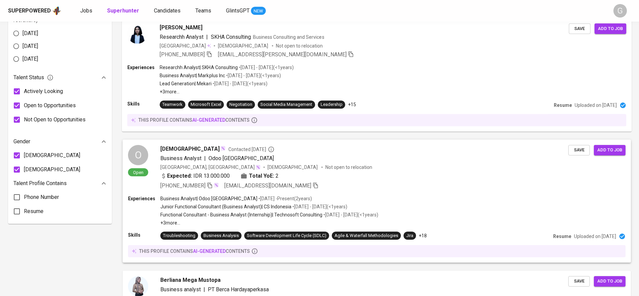
click at [351, 184] on div "[PHONE_NUMBER] [EMAIL_ADDRESS][DOMAIN_NAME]" at bounding box center [364, 186] width 408 height 8
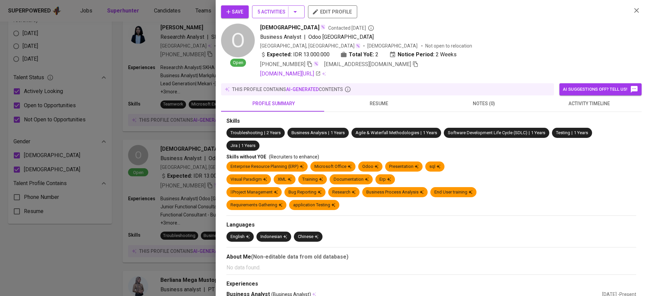
click at [277, 11] on span "5 Activities" at bounding box center [278, 12] width 42 height 8
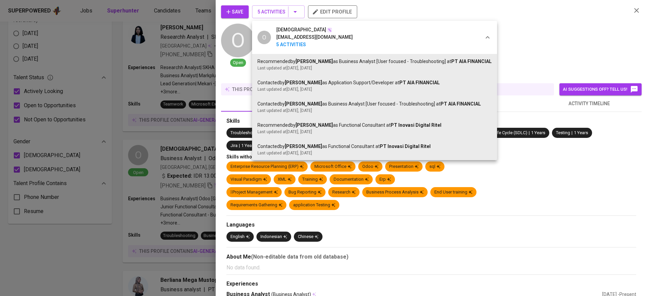
click at [238, 22] on div at bounding box center [323, 148] width 647 height 296
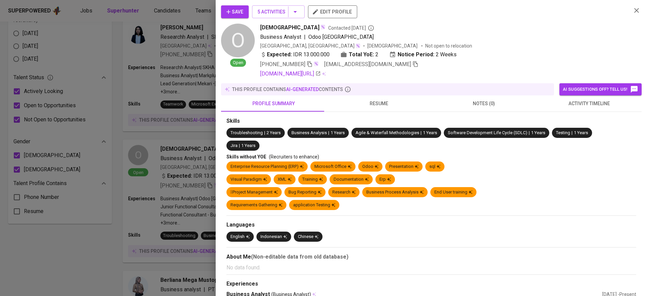
click at [237, 13] on span "Save" at bounding box center [234, 12] width 17 height 8
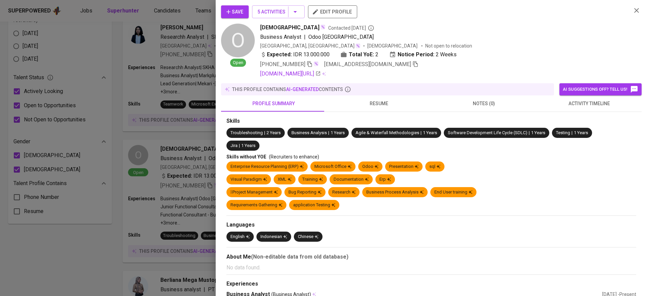
scroll to position [303, 0]
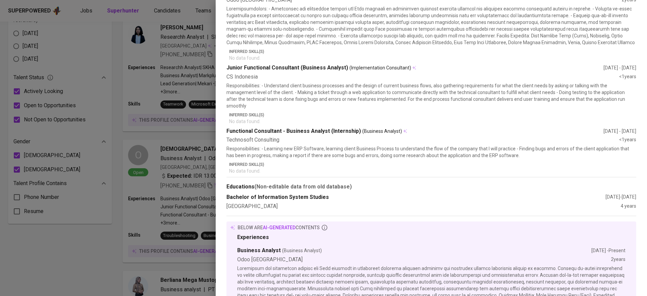
click at [181, 179] on div at bounding box center [323, 148] width 647 height 296
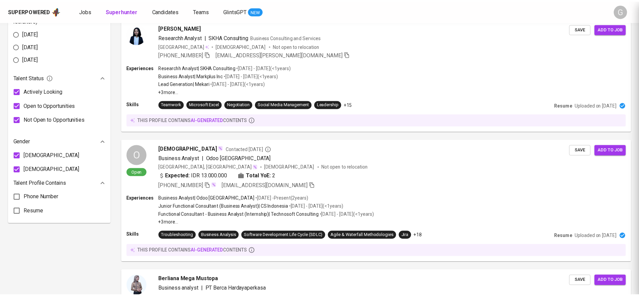
scroll to position [0, 0]
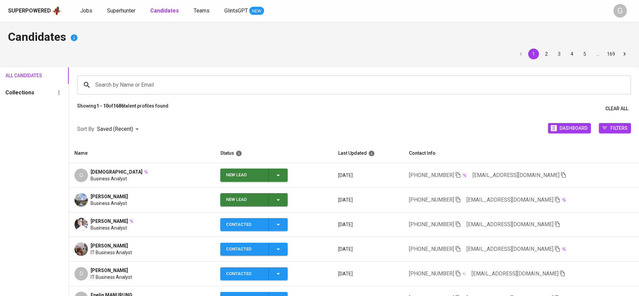
click at [281, 179] on div "New Lead" at bounding box center [254, 174] width 56 height 13
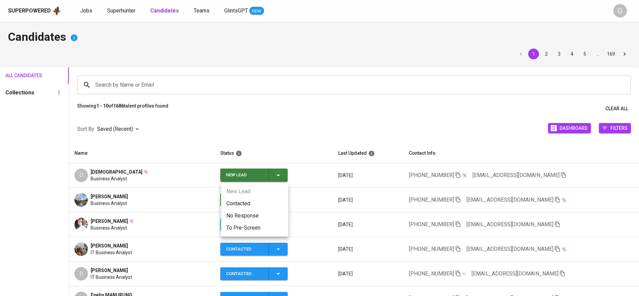
click at [264, 200] on li "Contacted" at bounding box center [254, 203] width 67 height 12
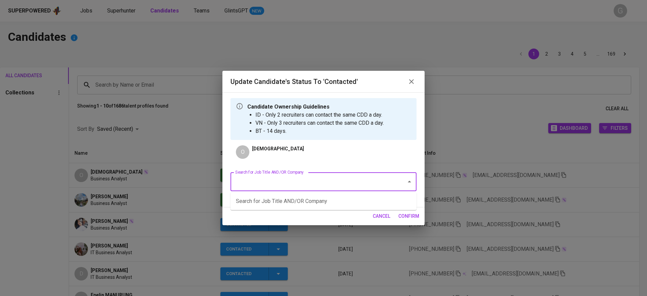
click at [287, 177] on input "Search for Job Title AND/OR Company" at bounding box center [314, 181] width 161 height 13
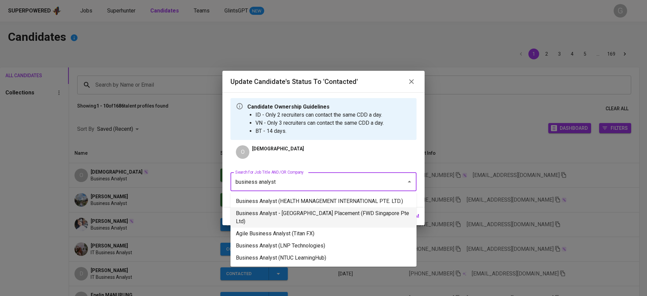
click at [295, 212] on li "Business Analyst - Singapore Placement (FWD Singapore Pte Ltd)" at bounding box center [323, 217] width 186 height 20
type input "business analyst"
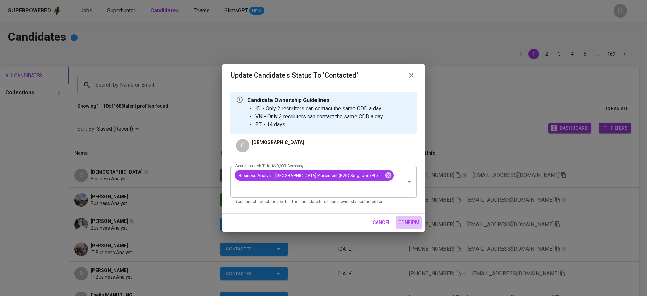
click at [402, 218] on span "confirm" at bounding box center [408, 222] width 21 height 8
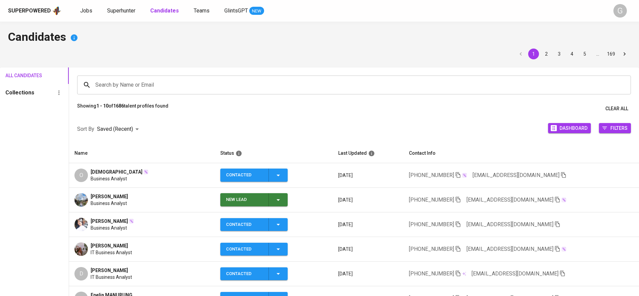
click at [281, 197] on icon "button" at bounding box center [278, 200] width 8 height 8
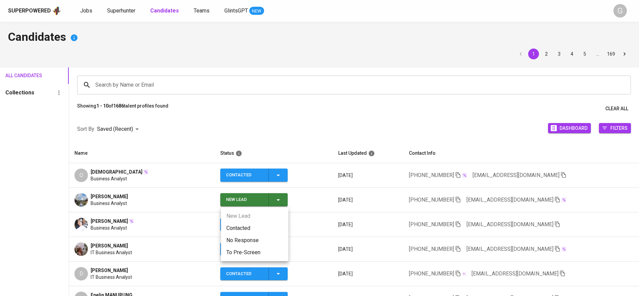
click at [254, 222] on li "Contacted" at bounding box center [254, 228] width 67 height 12
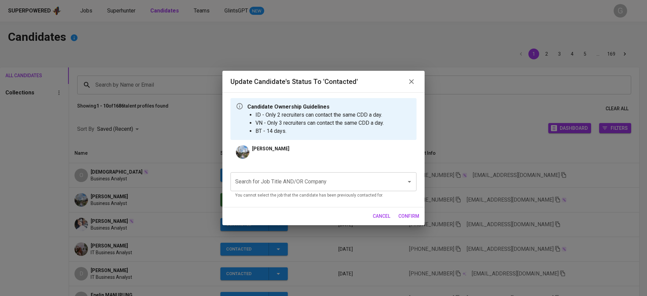
click at [265, 191] on div "Search for Job Title AND/OR Company Search for Job Title AND/OR Company You can…" at bounding box center [323, 185] width 186 height 27
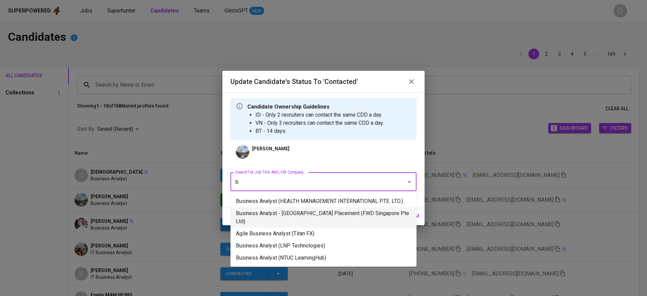
click at [342, 213] on li "Business Analyst - Singapore Placement (FWD Singapore Pte Ltd)" at bounding box center [323, 217] width 186 height 20
type input "b"
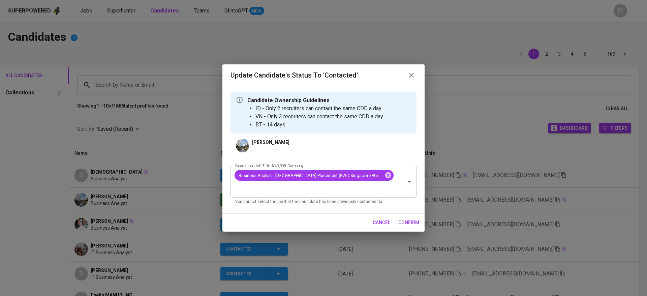
click at [404, 218] on span "confirm" at bounding box center [408, 222] width 21 height 8
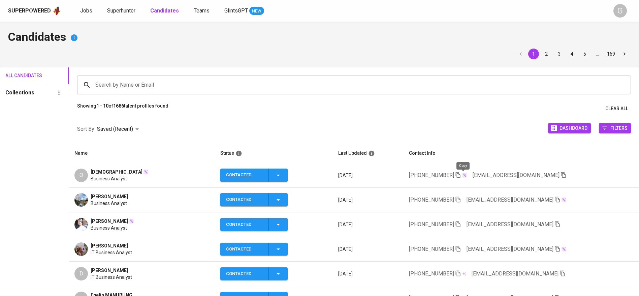
click at [460, 174] on icon "button" at bounding box center [458, 175] width 5 height 6
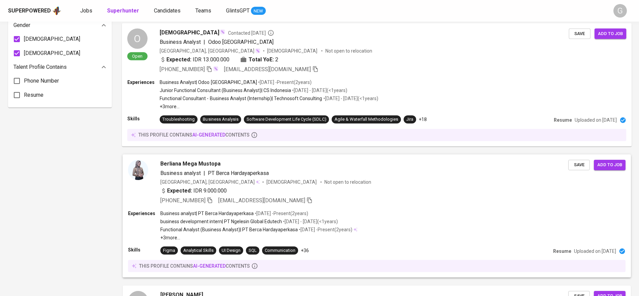
scroll to position [455, 0]
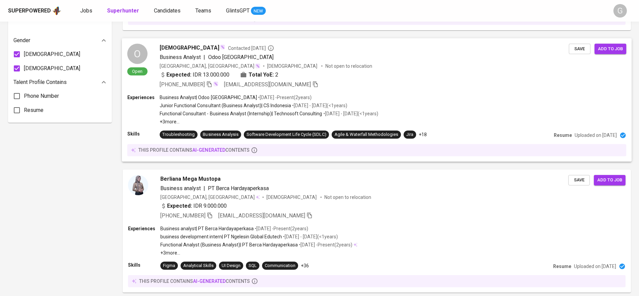
click at [343, 101] on div "Business Analyst | Odoo [GEOGRAPHIC_DATA] • [DATE] - Present ( 2 years ) Junior…" at bounding box center [269, 109] width 219 height 31
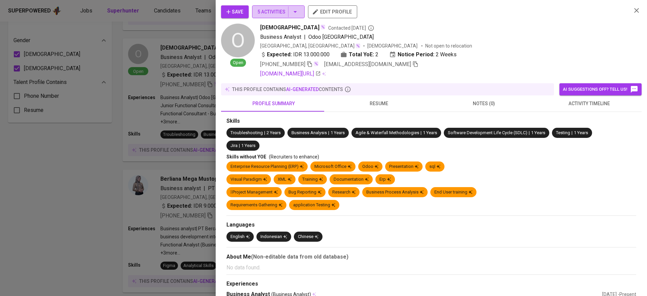
click at [293, 10] on icon "button" at bounding box center [295, 12] width 8 height 8
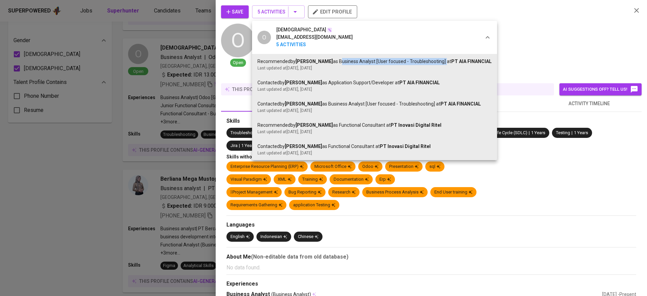
drag, startPoint x: 323, startPoint y: 62, endPoint x: 427, endPoint y: 63, distance: 104.5
click at [427, 63] on div "Recommended by [PERSON_NAME] as Business Analyst [User focused - Troubleshootin…" at bounding box center [374, 61] width 234 height 7
copy div "Business Analyst [User focused - Troubleshooting]"
click at [145, 97] on div at bounding box center [323, 148] width 647 height 296
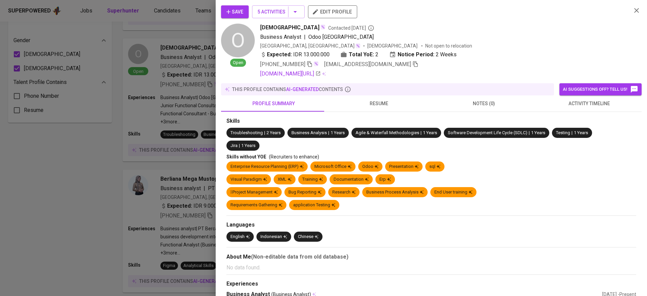
click at [86, 11] on div at bounding box center [323, 148] width 647 height 296
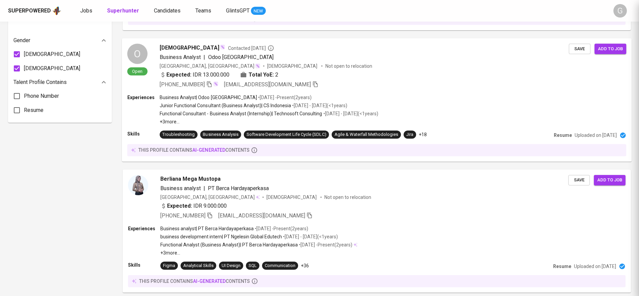
click at [192, 92] on div "O Open Osel Dharma Contacted 10 months ago Business Analyst | Odoo Indonesia In…" at bounding box center [377, 66] width 510 height 56
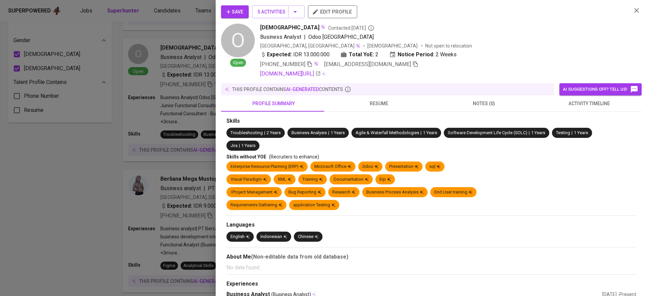
drag, startPoint x: 192, startPoint y: 92, endPoint x: 97, endPoint y: 74, distance: 97.1
click at [59, 78] on div at bounding box center [323, 148] width 647 height 296
click at [53, 183] on div at bounding box center [323, 148] width 647 height 296
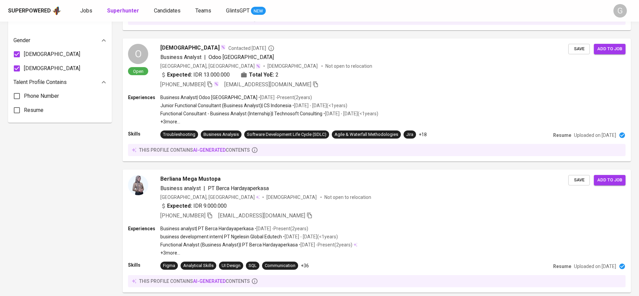
click at [72, 175] on div "Filters Clear All filters Talent Demographics Current Country Indonesia Current…" at bounding box center [60, 267] width 104 height 1385
click at [102, 162] on div "Filters Clear All filters Talent Demographics Current Country Indonesia Current…" at bounding box center [60, 267] width 104 height 1385
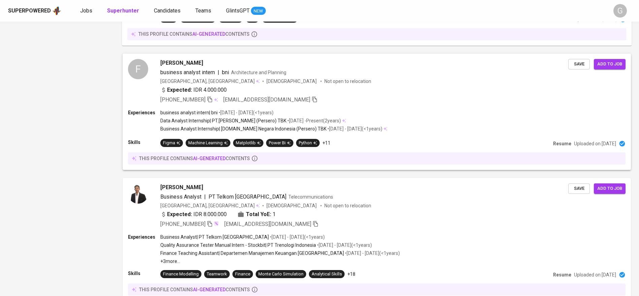
scroll to position [718, 0]
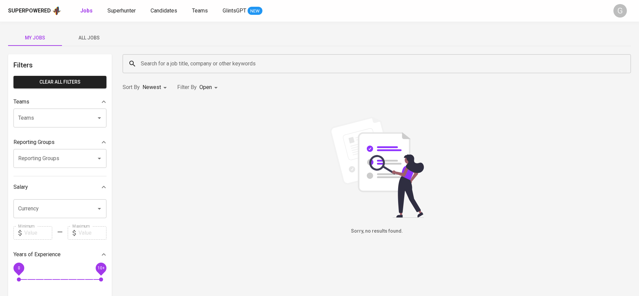
click at [85, 38] on span "All Jobs" at bounding box center [89, 38] width 46 height 8
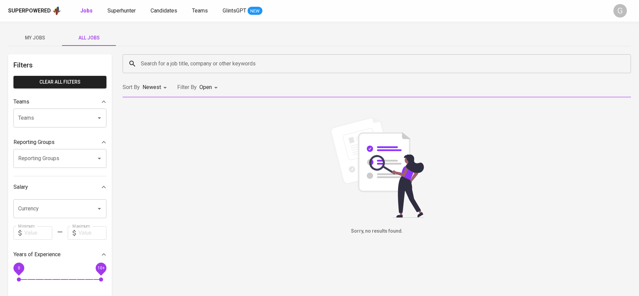
click at [198, 68] on input "Search for a job title, company or other keywords" at bounding box center [378, 63] width 479 height 13
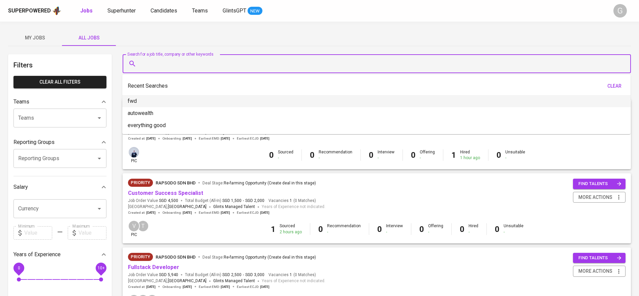
paste input "Business Analyst [User focused - Troubleshooting]"
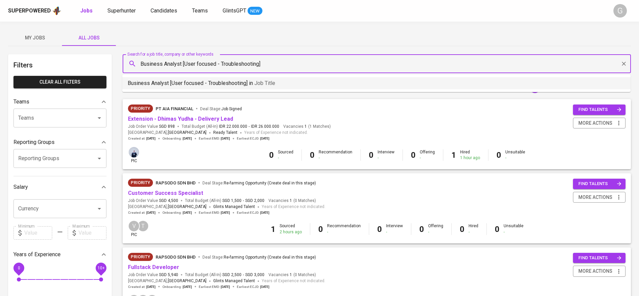
click at [264, 83] on span "Job title" at bounding box center [264, 83] width 21 height 6
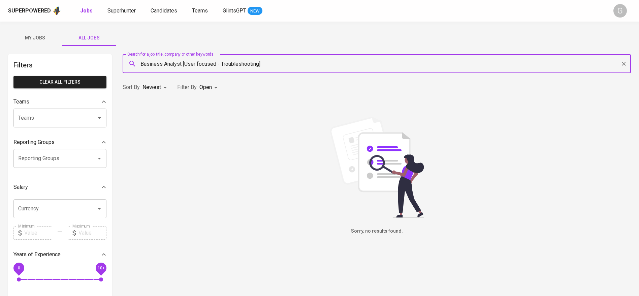
type input "Business Analyst [User focused - Troubleshooting]"
click at [208, 87] on body "Superpowered Jobs Superhunter Candidates Teams GlintsGPT NEW G My Jobs All Jobs…" at bounding box center [323, 230] width 647 height 460
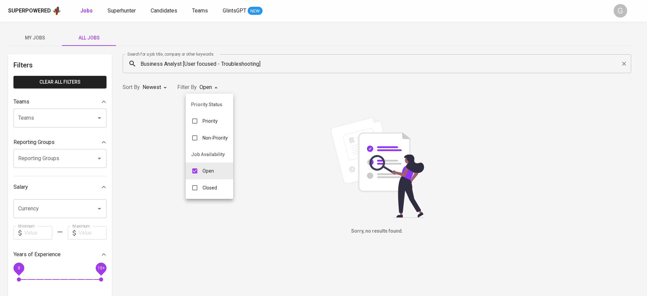
click at [206, 188] on p "Closed" at bounding box center [210, 187] width 14 height 7
type input "OPEN,CLOSE"
checkbox input "true"
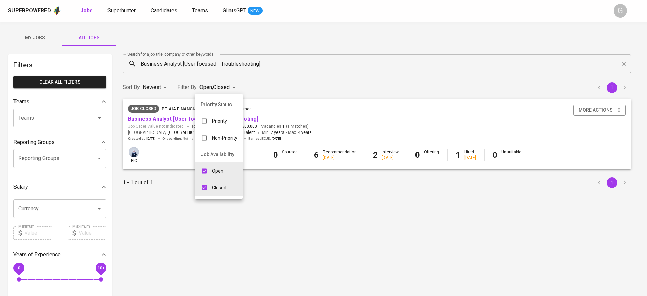
click at [311, 112] on div at bounding box center [323, 148] width 647 height 296
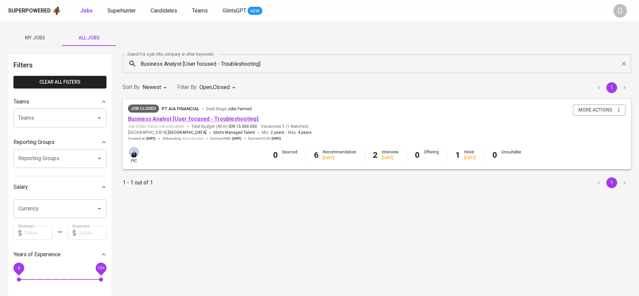
click at [212, 121] on link "Business Analyst [User focused - Troubleshooting]" at bounding box center [193, 119] width 130 height 6
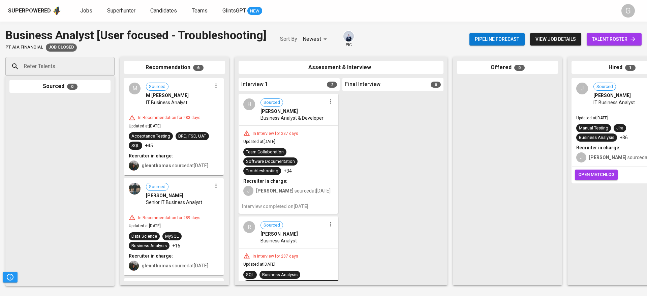
scroll to position [61, 0]
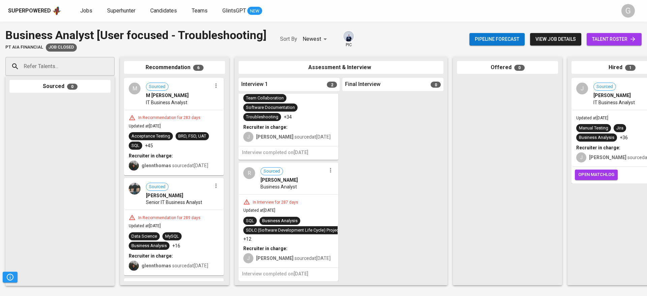
click at [303, 183] on div "Business Analyst" at bounding box center [293, 186] width 66 height 7
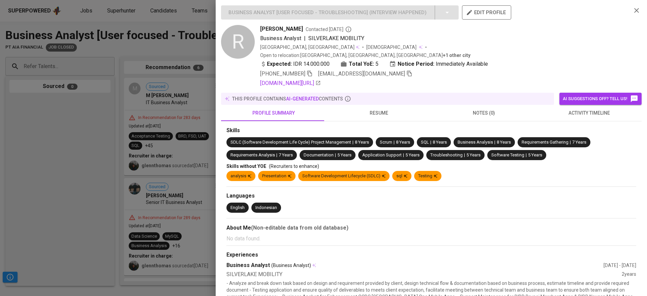
scroll to position [52, 0]
click at [370, 109] on span "resume" at bounding box center [378, 113] width 97 height 8
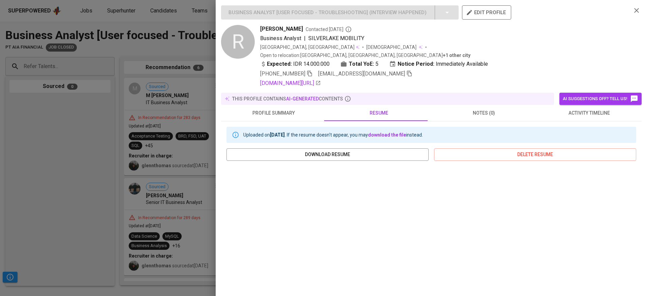
click at [262, 109] on span "profile summary" at bounding box center [273, 113] width 97 height 8
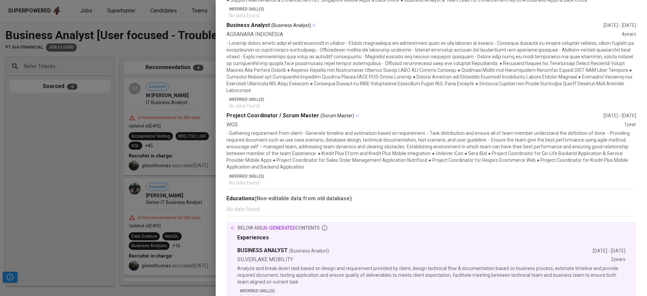
scroll to position [0, 0]
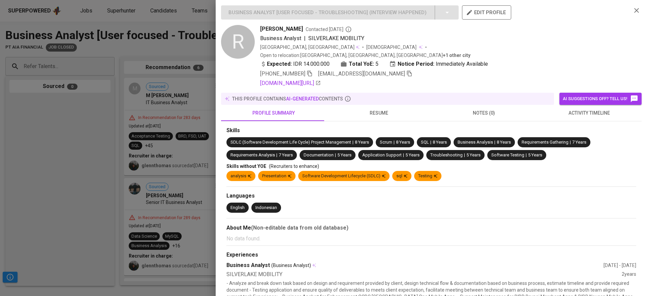
click at [371, 109] on span "resume" at bounding box center [378, 113] width 97 height 8
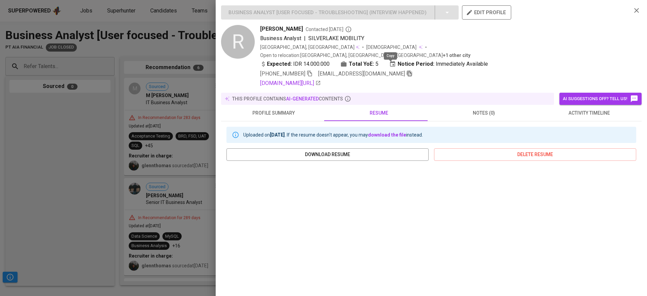
click at [407, 71] on icon "button" at bounding box center [409, 74] width 5 height 6
click at [158, 122] on div at bounding box center [323, 148] width 647 height 296
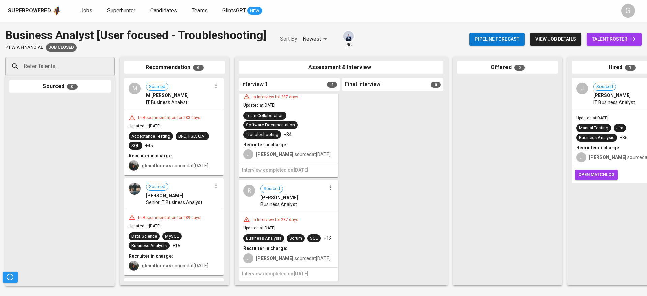
click at [307, 141] on div "Recruiter in charge:" at bounding box center [288, 144] width 90 height 7
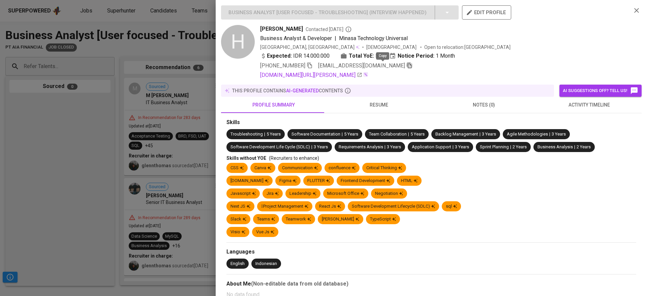
click at [406, 67] on icon "button" at bounding box center [409, 65] width 6 height 6
click at [187, 85] on div at bounding box center [323, 148] width 647 height 296
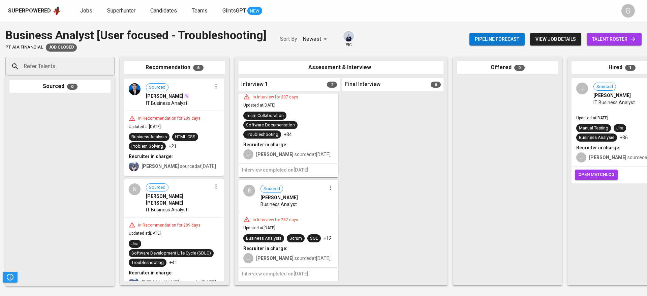
scroll to position [421, 0]
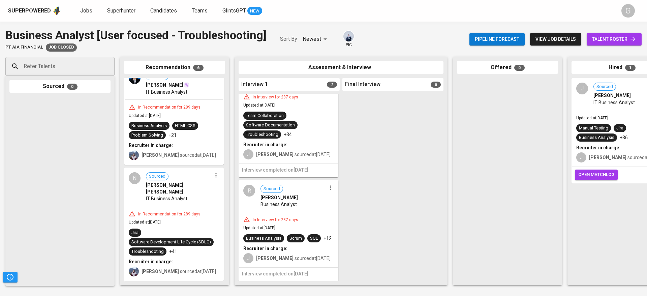
click at [188, 206] on div "In Recommendation for 289 days Updated at Dec 13, 2024 Jira Software Developmen…" at bounding box center [174, 243] width 98 height 74
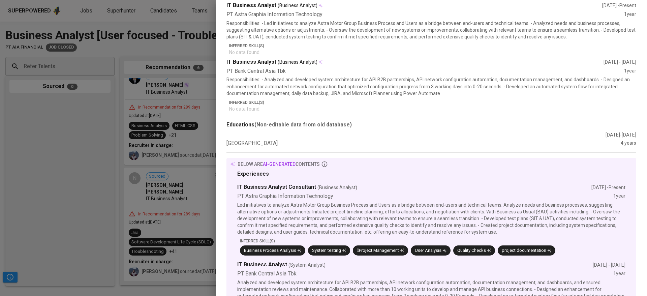
scroll to position [291, 0]
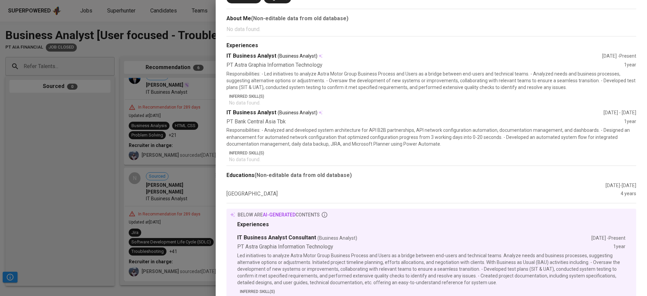
click at [155, 172] on div at bounding box center [323, 148] width 647 height 296
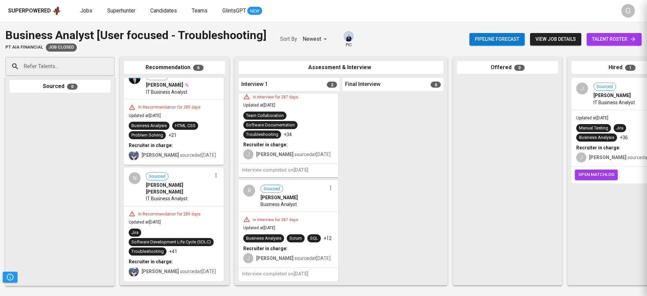
scroll to position [0, 0]
click at [181, 132] on div "Business Analysis HTML CSS Problem Solving +21" at bounding box center [174, 131] width 90 height 18
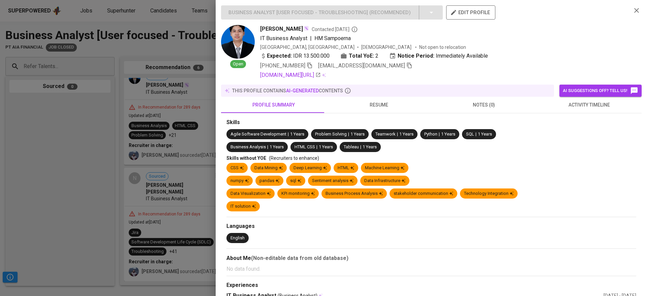
scroll to position [202, 0]
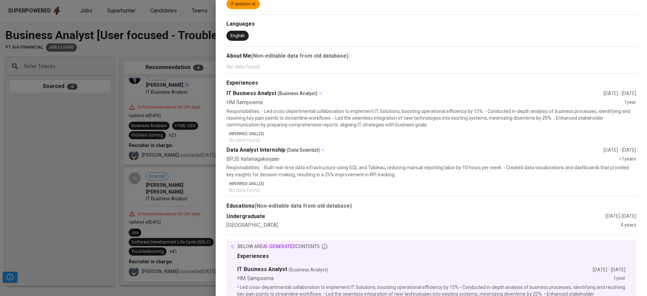
click at [171, 176] on div at bounding box center [323, 148] width 647 height 296
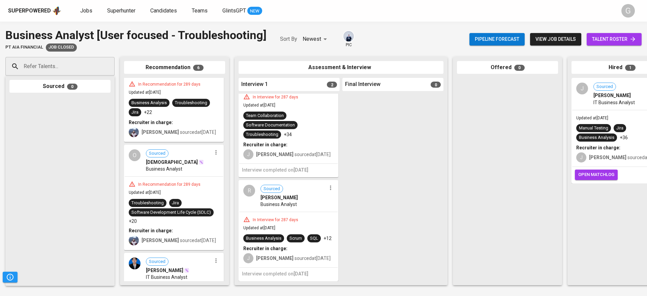
scroll to position [218, 0]
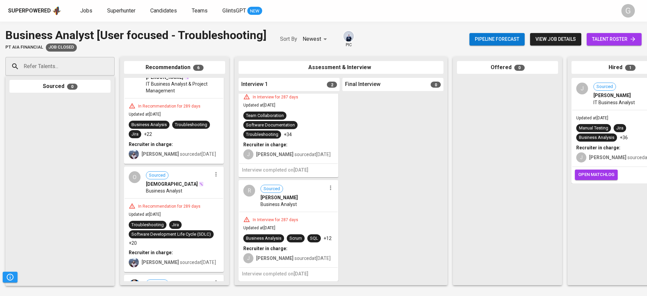
click at [185, 135] on div "Business Analysis Troubleshooting Jira +22" at bounding box center [174, 130] width 90 height 18
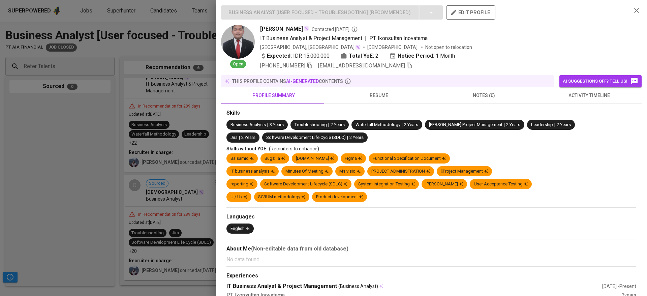
click at [381, 98] on span "resume" at bounding box center [378, 95] width 97 height 8
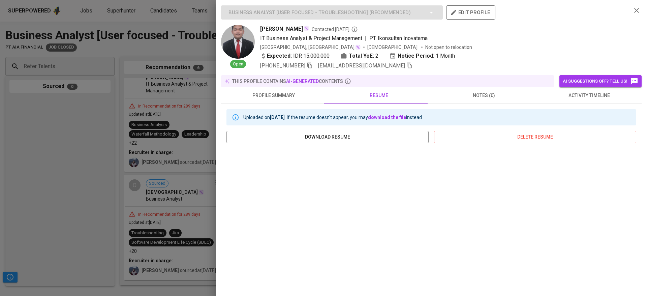
scroll to position [66, 0]
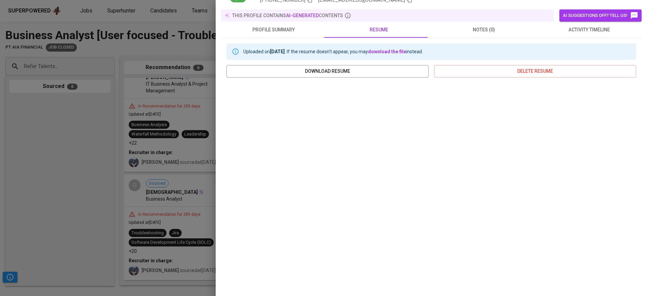
click at [183, 167] on div at bounding box center [323, 148] width 647 height 296
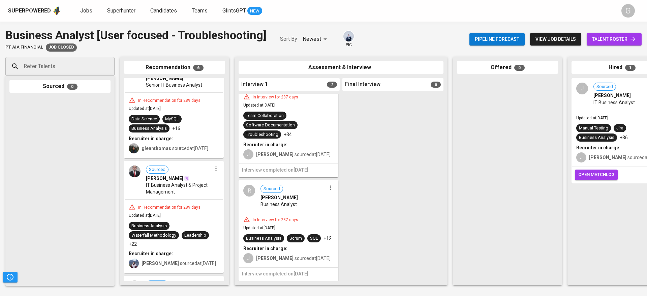
scroll to position [16, 0]
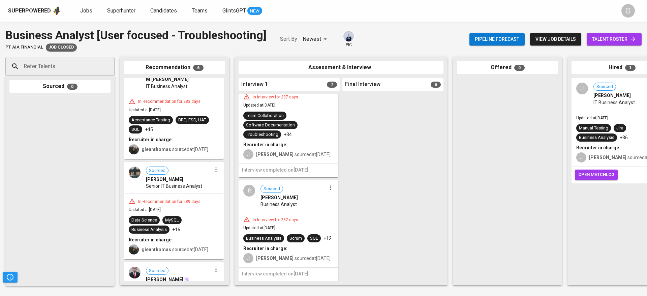
click at [184, 203] on div "In Recommendation for 289 days" at bounding box center [169, 202] width 68 height 6
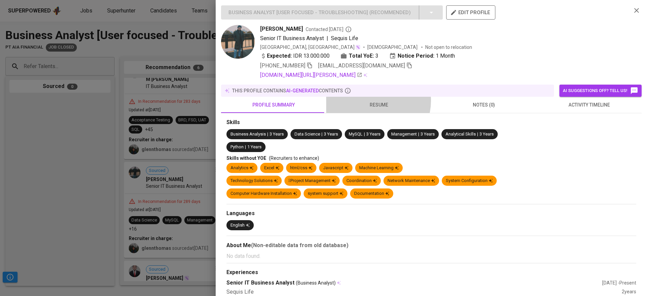
click at [371, 101] on span "resume" at bounding box center [378, 105] width 97 height 8
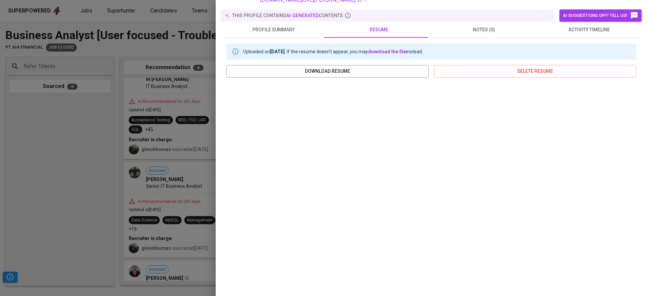
scroll to position [0, 0]
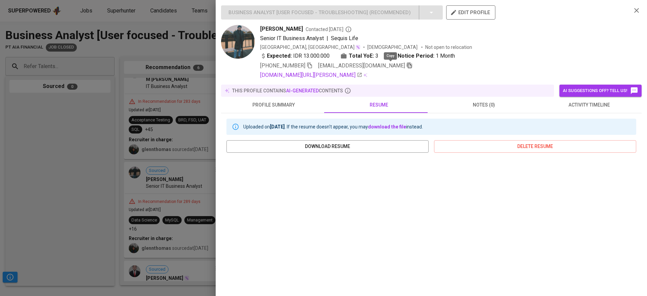
click at [406, 66] on icon "button" at bounding box center [409, 65] width 6 height 6
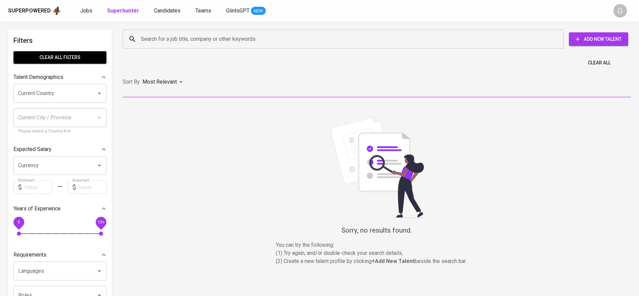
click at [163, 47] on div "Search for a job title, company or other keywords" at bounding box center [343, 39] width 441 height 19
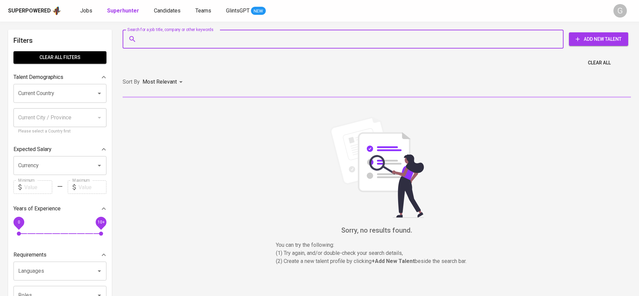
paste input "[EMAIL_ADDRESS][DOMAIN_NAME]"
type input "[EMAIL_ADDRESS][DOMAIN_NAME]"
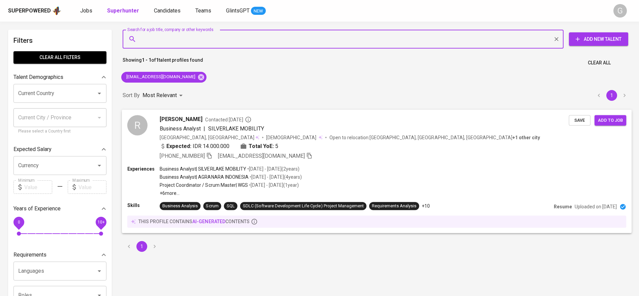
click at [580, 117] on span "Save" at bounding box center [580, 120] width 15 height 8
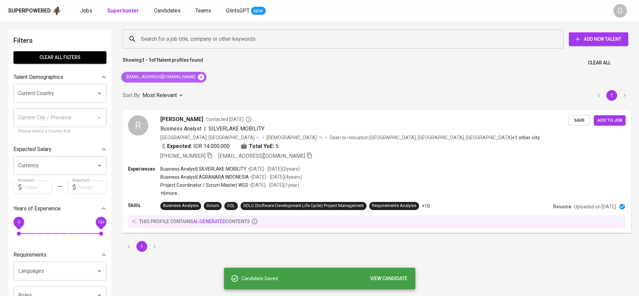
click at [198, 75] on icon at bounding box center [201, 77] width 6 height 6
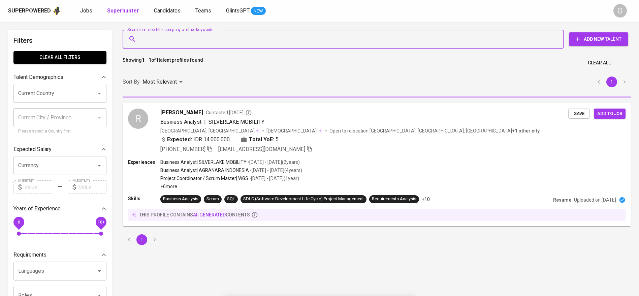
click at [200, 38] on input "Search for a job title, company or other keywords" at bounding box center [344, 39] width 411 height 13
paste input "[EMAIL_ADDRESS][DOMAIN_NAME]"
type input "[EMAIL_ADDRESS][DOMAIN_NAME]"
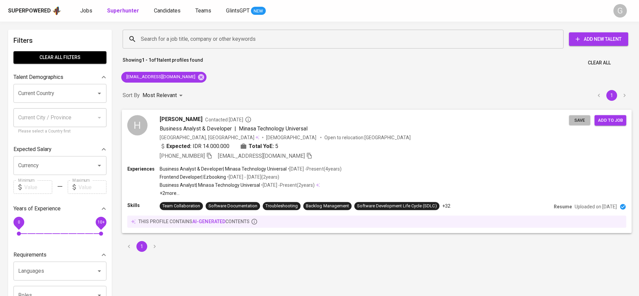
click at [578, 119] on span "Save" at bounding box center [580, 120] width 15 height 8
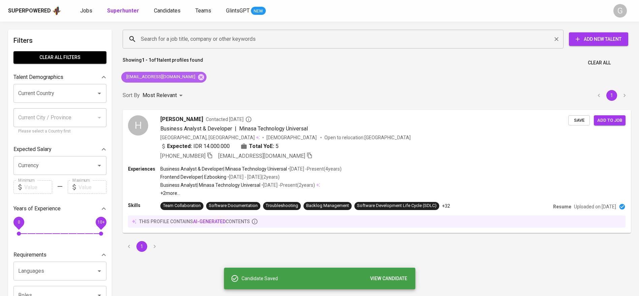
drag, startPoint x: 181, startPoint y: 78, endPoint x: 203, endPoint y: 36, distance: 46.6
click at [198, 77] on icon at bounding box center [201, 77] width 6 height 6
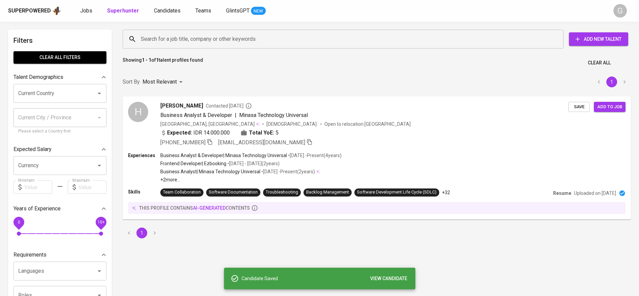
click at [203, 36] on input "Search for a job title, company or other keywords" at bounding box center [344, 39] width 411 height 13
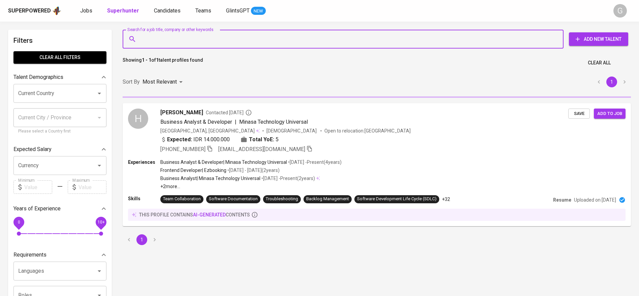
paste input "[EMAIL_ADDRESS][DOMAIN_NAME]"
type input "[EMAIL_ADDRESS][DOMAIN_NAME]"
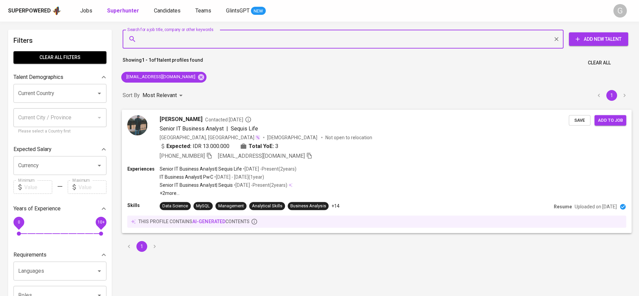
click at [587, 116] on span "Save" at bounding box center [580, 120] width 15 height 8
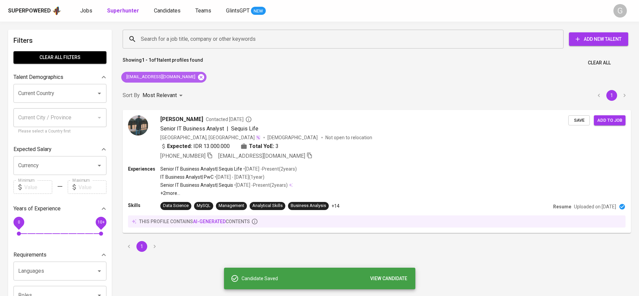
click at [198, 78] on icon at bounding box center [201, 77] width 6 height 6
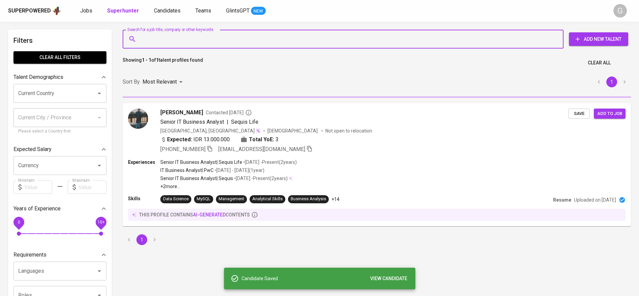
click at [192, 41] on input "Search for a job title, company or other keywords" at bounding box center [344, 39] width 411 height 13
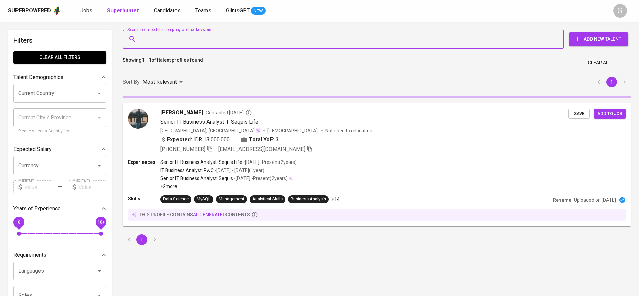
paste input "mikhwanalifm@gmail.com"
type input "mikhwanalifm@gmail.com"
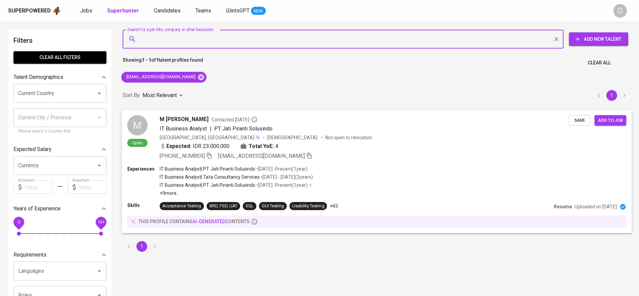
click at [337, 139] on div "Indonesia, DKI Jakarta Male Not open to relocation" at bounding box center [364, 137] width 409 height 7
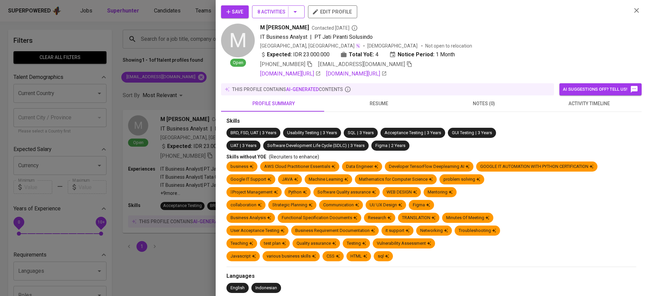
click at [277, 11] on span "8 Activities" at bounding box center [278, 12] width 42 height 8
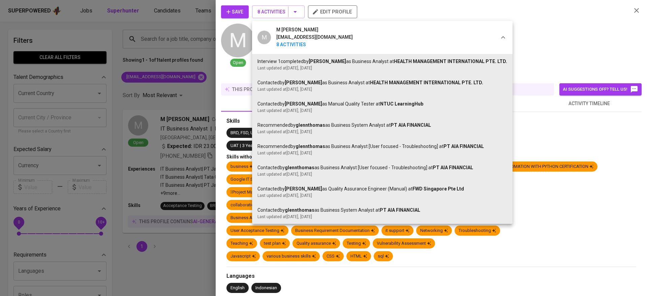
click at [169, 125] on div at bounding box center [323, 148] width 647 height 296
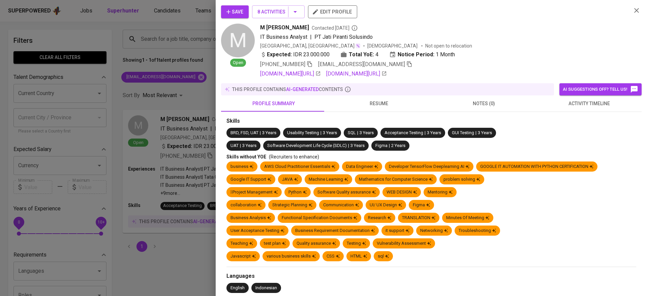
click at [169, 125] on div at bounding box center [323, 148] width 647 height 296
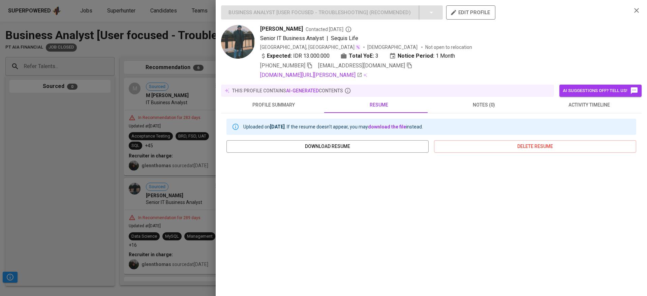
scroll to position [52, 0]
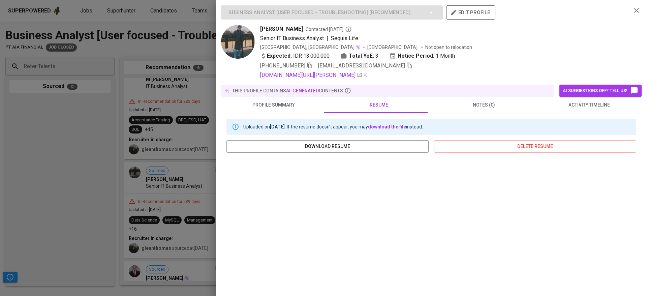
click at [181, 124] on div at bounding box center [323, 148] width 647 height 296
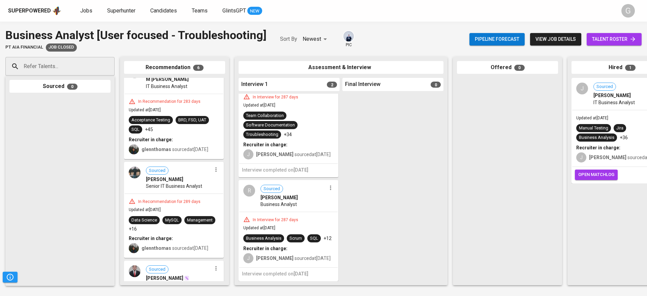
scroll to position [0, 0]
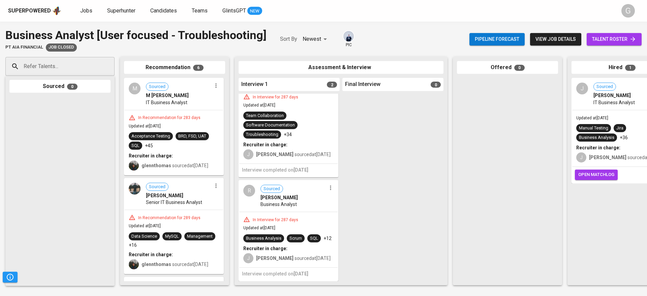
click at [183, 101] on span "IT Business Analyst" at bounding box center [166, 102] width 41 height 7
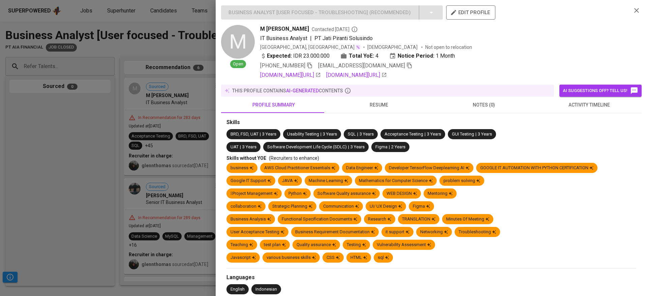
click at [365, 105] on span "resume" at bounding box center [378, 105] width 97 height 8
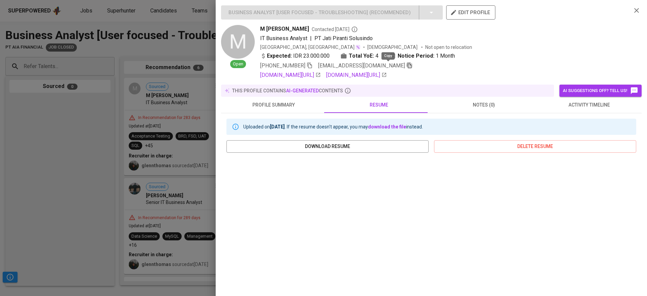
click at [406, 66] on icon "button" at bounding box center [409, 65] width 6 height 6
click at [203, 85] on div at bounding box center [323, 148] width 647 height 296
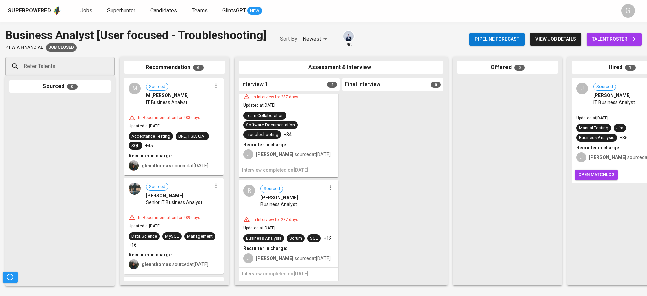
click at [201, 100] on div "IT Business Analyst" at bounding box center [179, 102] width 66 height 7
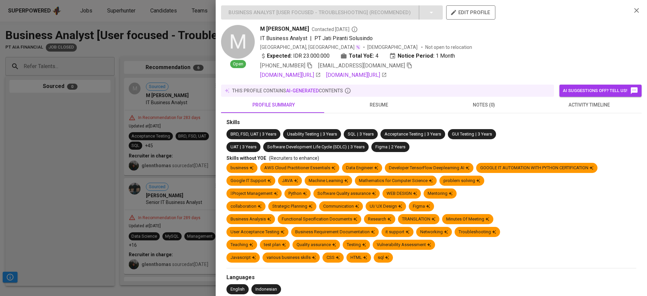
click at [137, 138] on div at bounding box center [323, 148] width 647 height 296
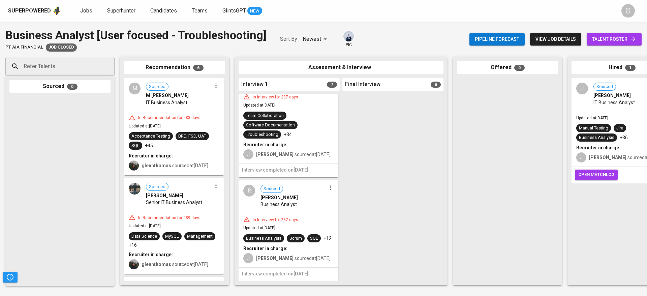
click at [161, 126] on span "Updated at Dec 20, 2024" at bounding box center [145, 126] width 32 height 5
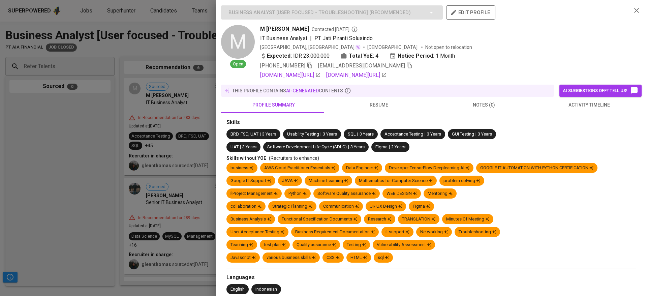
click at [314, 70] on div "M Ikhwan Alif M Contacted 11 days ago IT Business Analyst | PT Jati Piranti Sol…" at bounding box center [443, 52] width 366 height 54
click at [314, 75] on link "linkedin.com/in/mikhwanalifm" at bounding box center [290, 75] width 61 height 8
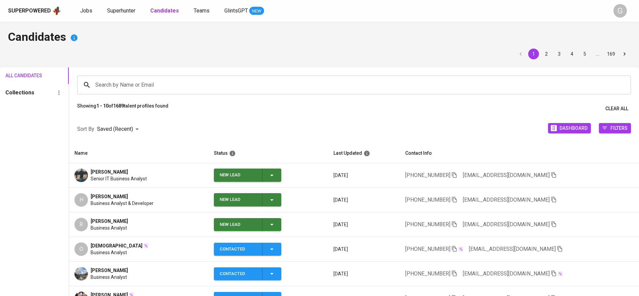
click at [281, 177] on button "New Lead" at bounding box center [247, 174] width 67 height 13
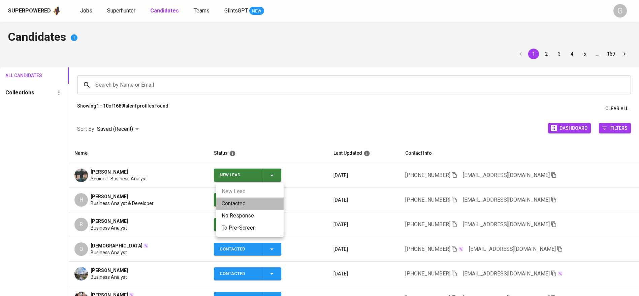
click at [268, 205] on li "Contacted" at bounding box center [249, 203] width 67 height 12
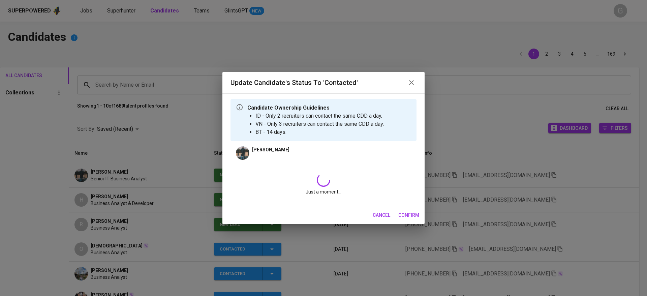
click at [285, 181] on div "Just a moment..." at bounding box center [323, 184] width 186 height 33
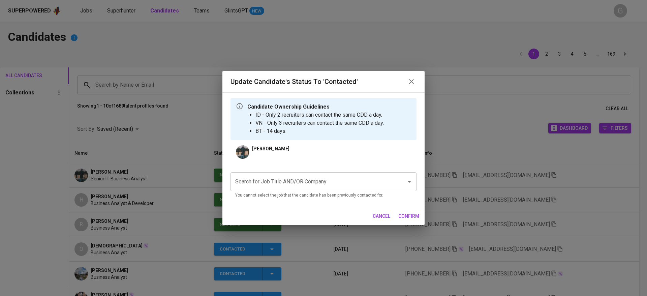
click at [289, 174] on div "Search for Job Title AND/OR Company" at bounding box center [323, 181] width 186 height 19
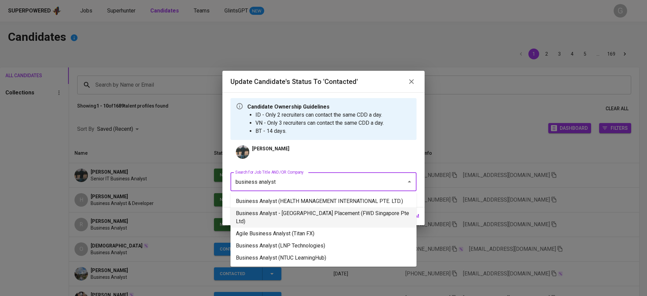
click at [288, 217] on li "Business Analyst - [GEOGRAPHIC_DATA] Placement (FWD Singapore Pte Ltd)" at bounding box center [323, 217] width 186 height 20
type input "business analyst"
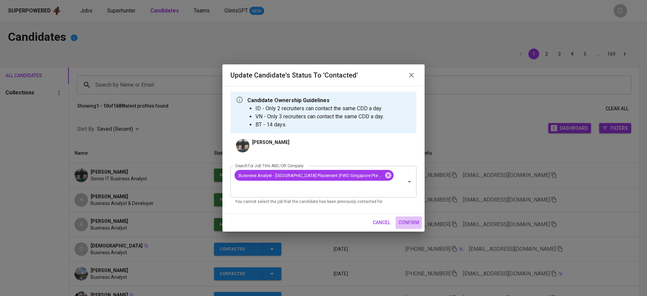
click at [409, 218] on span "confirm" at bounding box center [408, 222] width 21 height 8
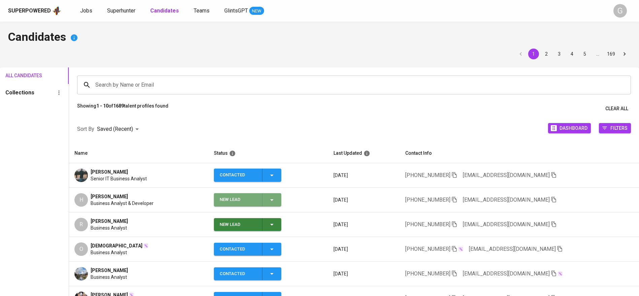
click at [274, 198] on icon "button" at bounding box center [272, 200] width 8 height 8
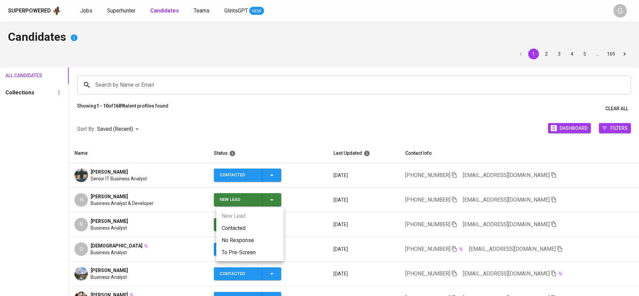
click at [255, 227] on li "Contacted" at bounding box center [249, 228] width 67 height 12
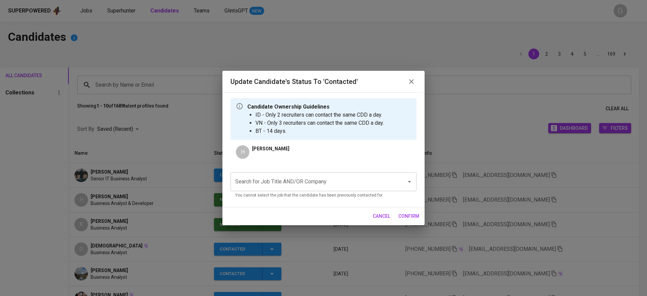
click at [309, 180] on input "Search for Job Title AND/OR Company" at bounding box center [314, 181] width 161 height 13
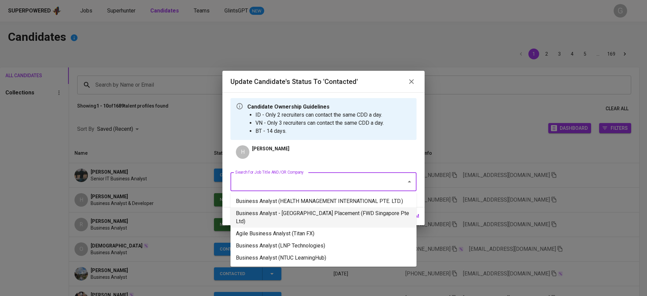
click at [313, 214] on li "Business Analyst - [GEOGRAPHIC_DATA] Placement (FWD Singapore Pte Ltd)" at bounding box center [323, 217] width 186 height 20
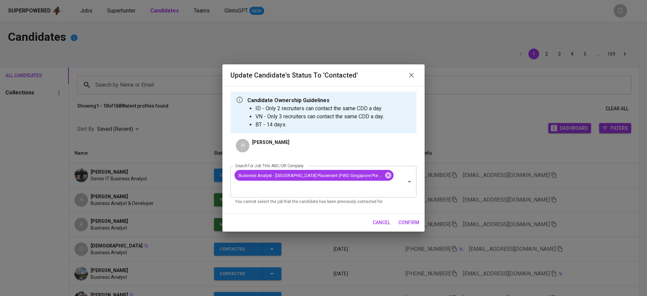
click at [410, 218] on span "confirm" at bounding box center [408, 222] width 21 height 8
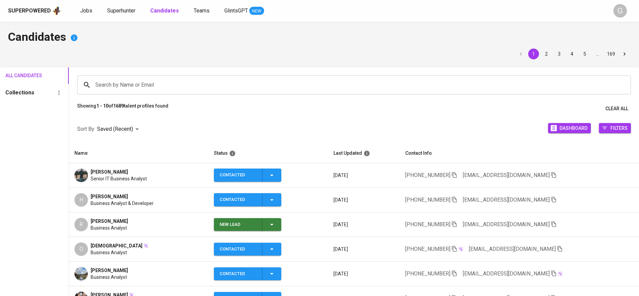
click at [276, 226] on icon "button" at bounding box center [272, 224] width 8 height 8
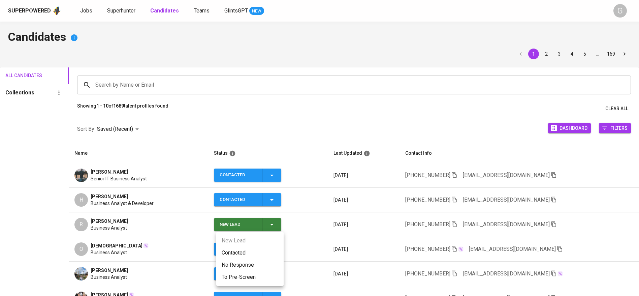
click at [239, 252] on li "Contacted" at bounding box center [249, 253] width 67 height 12
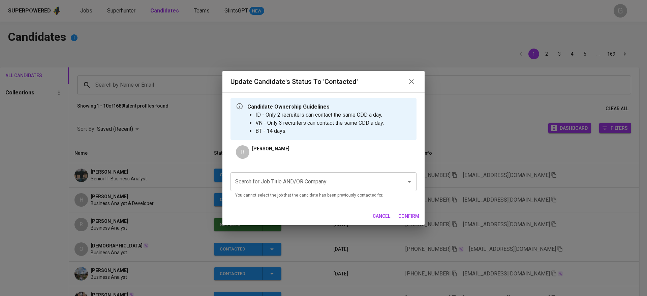
click at [303, 190] on div "Search for Job Title AND/OR Company" at bounding box center [323, 181] width 186 height 19
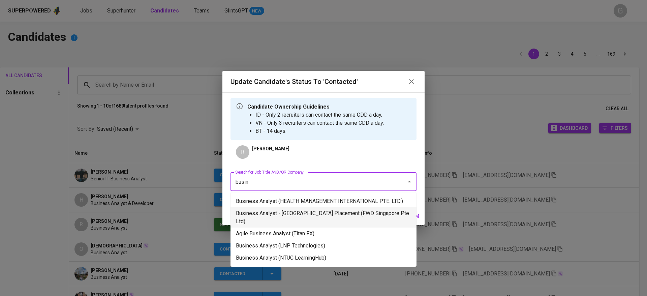
click at [318, 209] on li "Business Analyst - [GEOGRAPHIC_DATA] Placement (FWD Singapore Pte Ltd)" at bounding box center [323, 217] width 186 height 20
type input "busin"
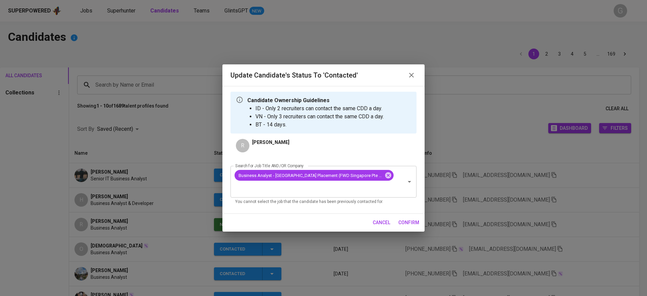
click at [404, 218] on span "confirm" at bounding box center [408, 222] width 21 height 8
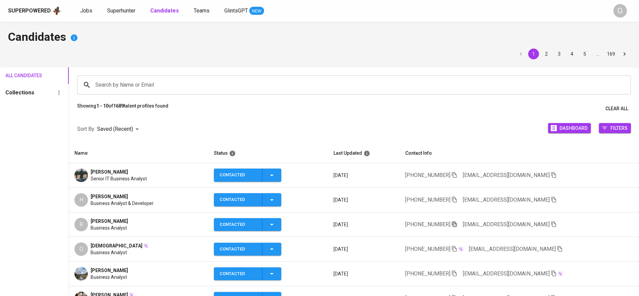
click at [458, 223] on icon "button" at bounding box center [455, 224] width 6 height 6
click at [158, 39] on h4 "Candidates" at bounding box center [319, 38] width 623 height 16
click at [457, 199] on icon "button" at bounding box center [454, 200] width 5 height 6
drag, startPoint x: 167, startPoint y: 27, endPoint x: 297, endPoint y: 1, distance: 132.3
click at [167, 27] on div "Candidates 1 2 3 4 5 … 169 All Candidates Collections Search by Name or Email S…" at bounding box center [319, 229] width 639 height 414
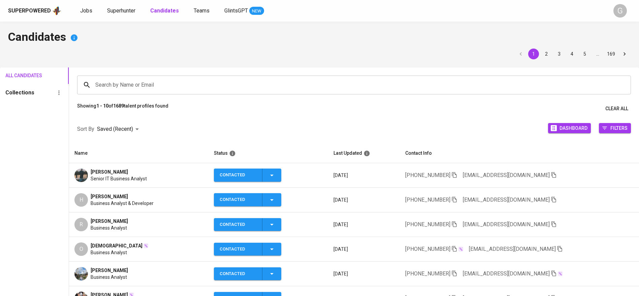
click at [457, 174] on icon "button" at bounding box center [454, 175] width 5 height 6
